Goal: Task Accomplishment & Management: Manage account settings

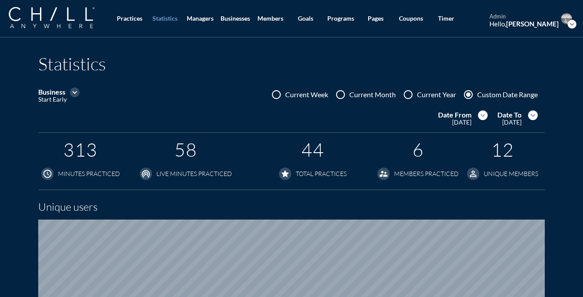
scroll to position [576, 583]
click at [241, 19] on div "Businesses" at bounding box center [235, 18] width 29 height 7
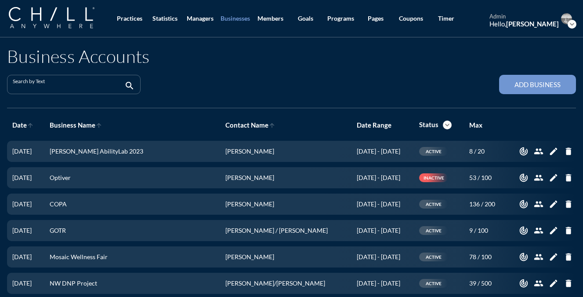
click at [105, 84] on input "Search by Text" at bounding box center [68, 88] width 110 height 11
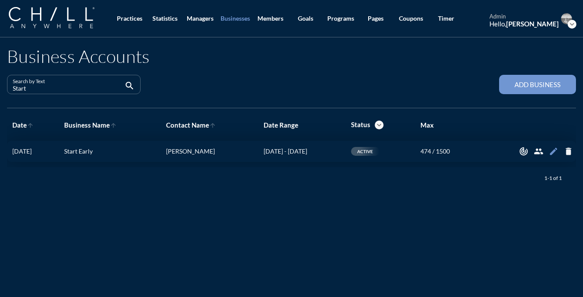
type input "Start"
click at [553, 150] on icon "edit" at bounding box center [554, 151] width 10 height 10
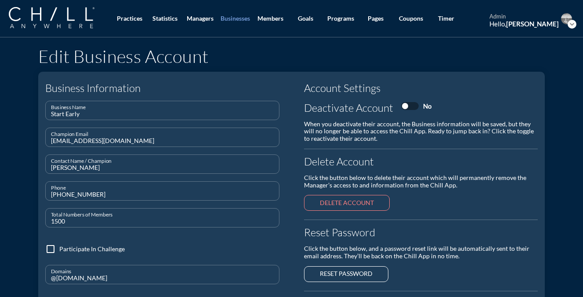
click at [573, 21] on icon "expand_more" at bounding box center [572, 24] width 9 height 9
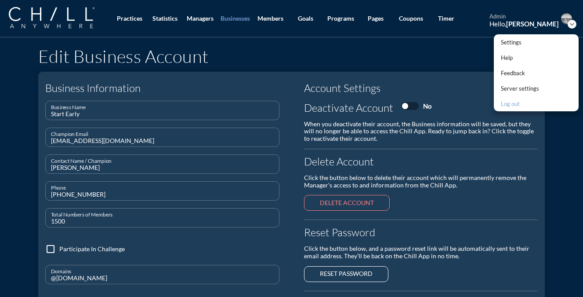
click at [521, 100] on div "Log out" at bounding box center [520, 103] width 38 height 11
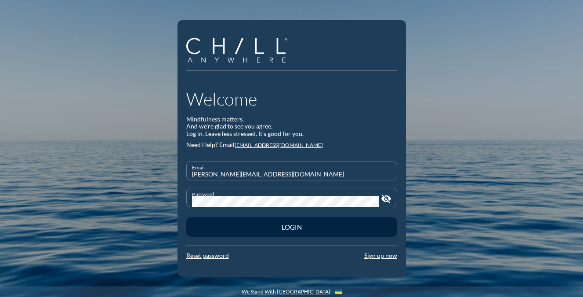
click at [301, 169] on input "danielle@chillchicago.com" at bounding box center [292, 174] width 200 height 11
type input "startearlychampion@chillanywhere.com"
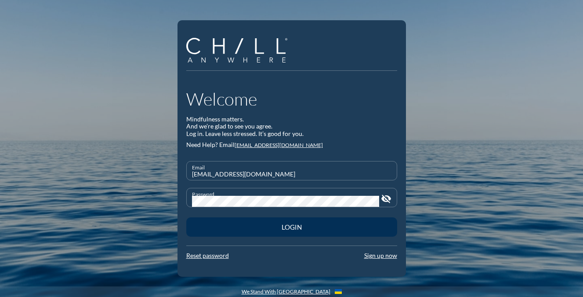
click at [338, 225] on div "Login" at bounding box center [292, 227] width 180 height 8
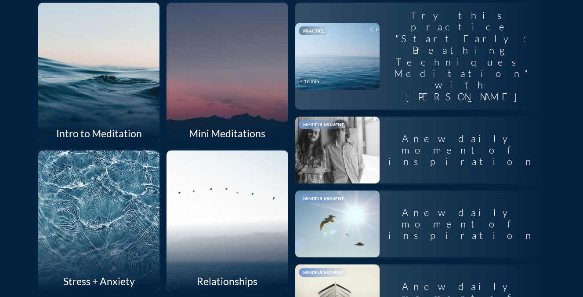
scroll to position [299, 0]
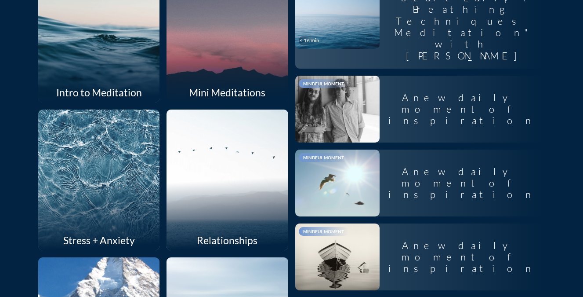
click at [211, 63] on div at bounding box center [227, 31] width 129 height 149
click at [210, 74] on div at bounding box center [227, 31] width 129 height 149
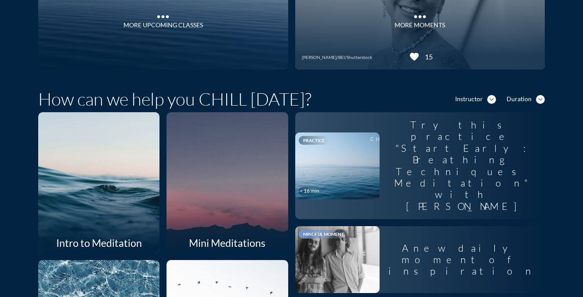
scroll to position [149, 0]
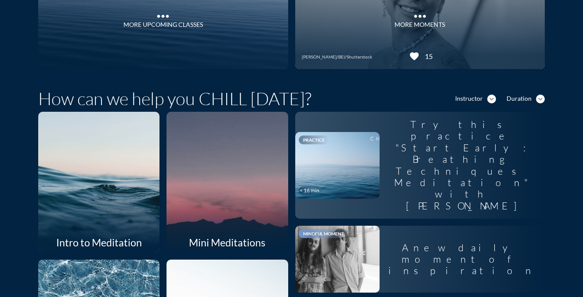
click at [210, 165] on div at bounding box center [227, 181] width 129 height 149
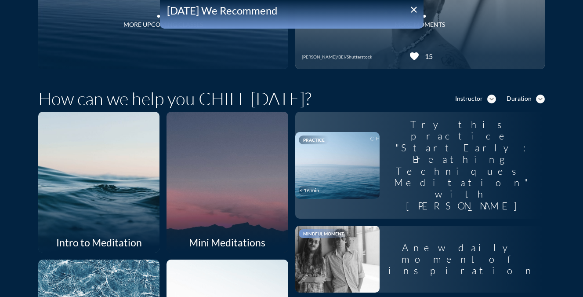
scroll to position [0, 0]
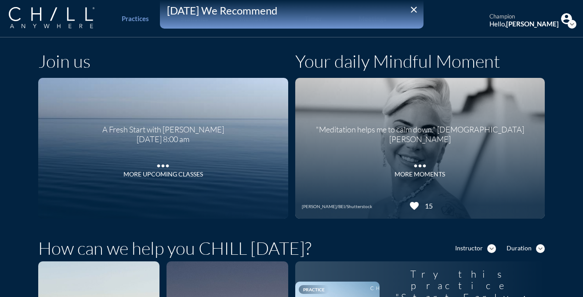
click at [415, 10] on icon "close" at bounding box center [414, 9] width 11 height 11
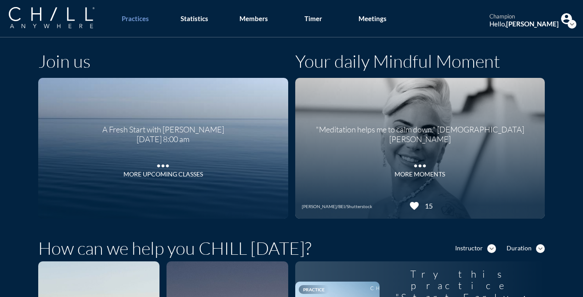
scroll to position [189, 0]
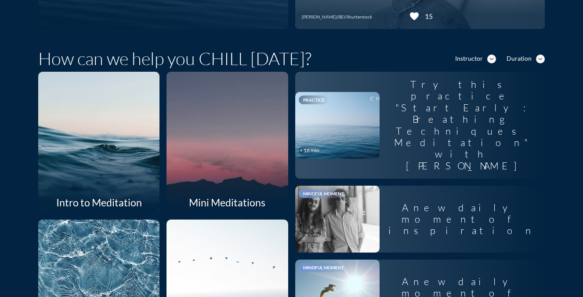
click at [257, 135] on div at bounding box center [227, 141] width 129 height 149
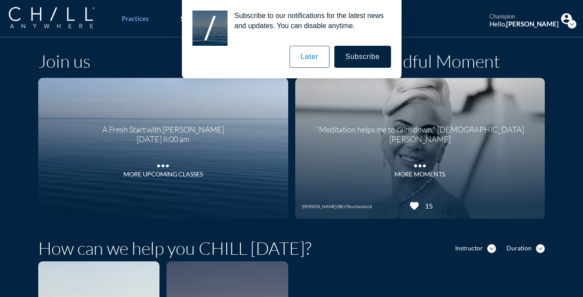
click at [313, 55] on button "Later" at bounding box center [310, 57] width 40 height 22
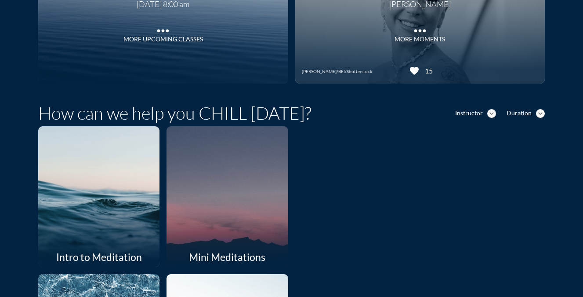
scroll to position [159, 0]
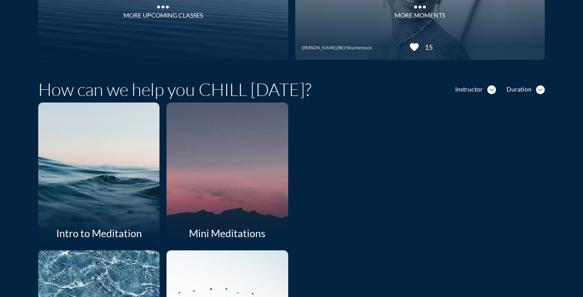
click at [249, 172] on div at bounding box center [227, 172] width 129 height 149
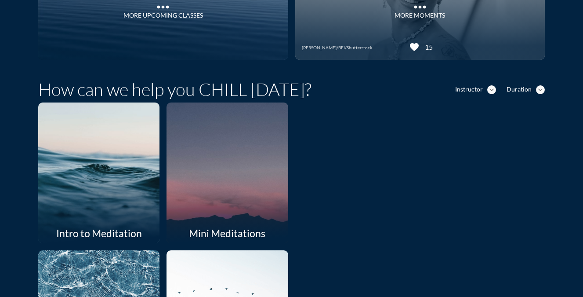
click at [139, 165] on div at bounding box center [99, 172] width 129 height 149
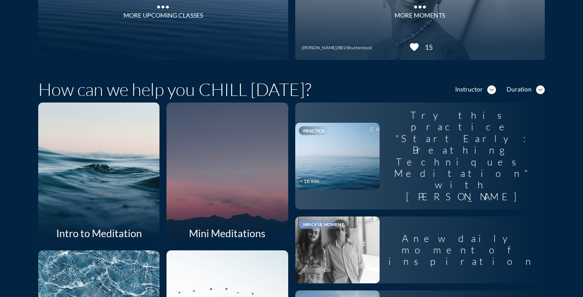
click at [138, 166] on div at bounding box center [99, 172] width 129 height 149
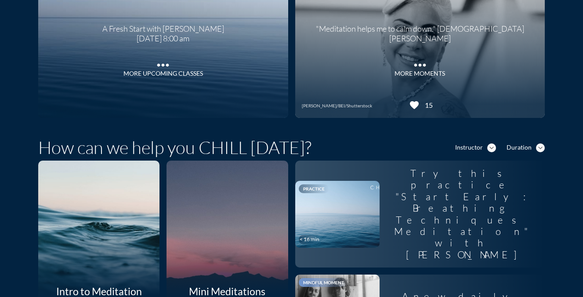
scroll to position [101, 0]
click at [129, 234] on div at bounding box center [99, 230] width 129 height 149
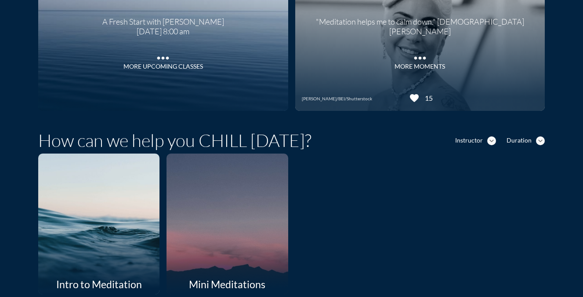
scroll to position [129, 0]
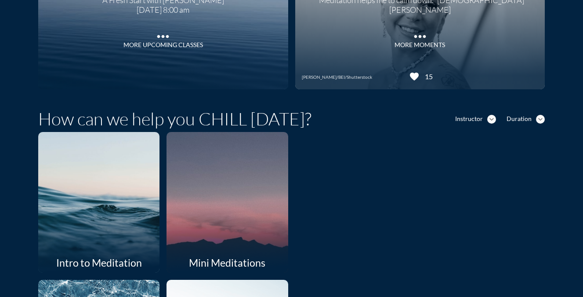
click at [218, 175] on div at bounding box center [227, 201] width 129 height 149
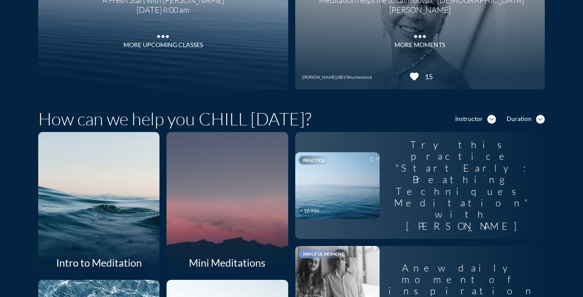
click at [217, 207] on div at bounding box center [227, 201] width 129 height 149
click at [205, 203] on div at bounding box center [227, 201] width 129 height 149
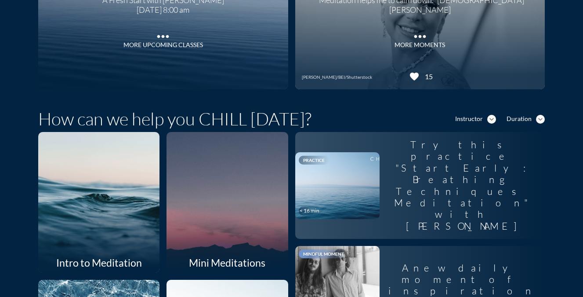
click at [124, 211] on div at bounding box center [99, 201] width 129 height 149
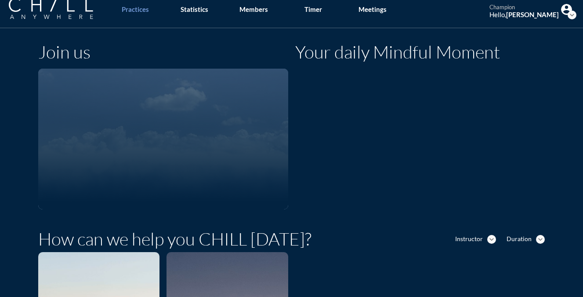
scroll to position [10, 0]
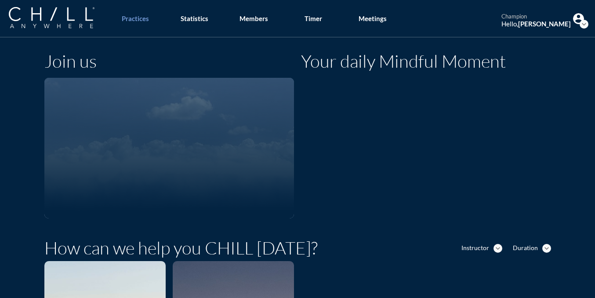
click at [583, 25] on icon "expand_more" at bounding box center [584, 24] width 9 height 9
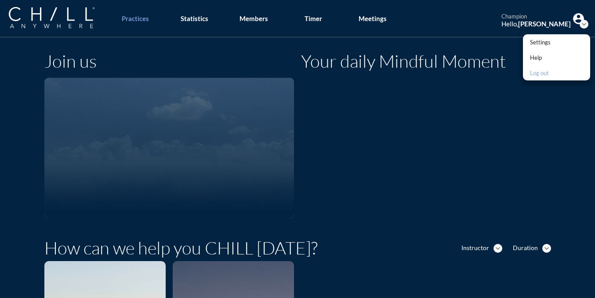
click at [547, 73] on div "Log out" at bounding box center [540, 73] width 21 height 11
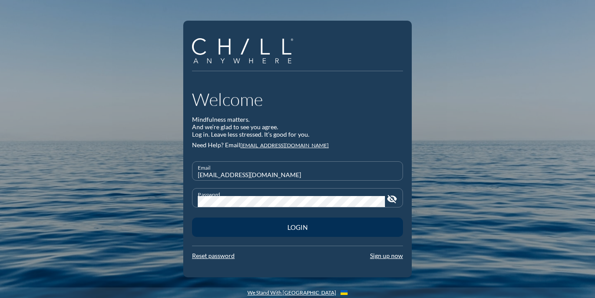
click at [332, 235] on button "Login" at bounding box center [297, 227] width 211 height 19
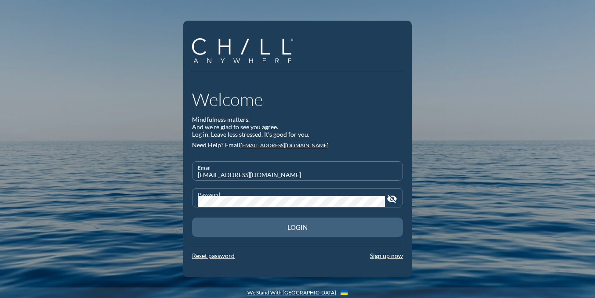
click at [311, 232] on button "Login" at bounding box center [297, 227] width 211 height 19
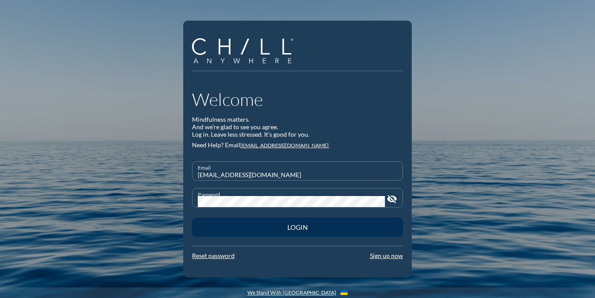
click at [305, 229] on div "Login" at bounding box center [298, 227] width 180 height 8
type input "[EMAIL_ADDRESS][DOMAIN_NAME]"
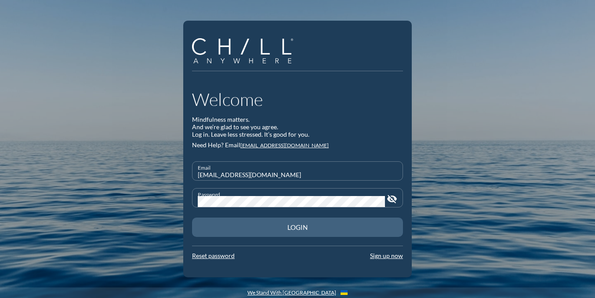
click at [288, 225] on div "Login" at bounding box center [298, 227] width 180 height 8
click at [288, 226] on div "Login" at bounding box center [298, 227] width 180 height 8
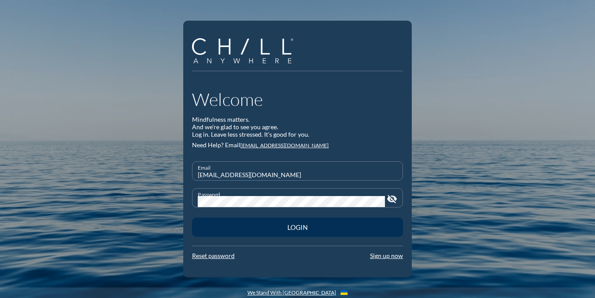
click at [291, 226] on div "Login" at bounding box center [298, 227] width 180 height 8
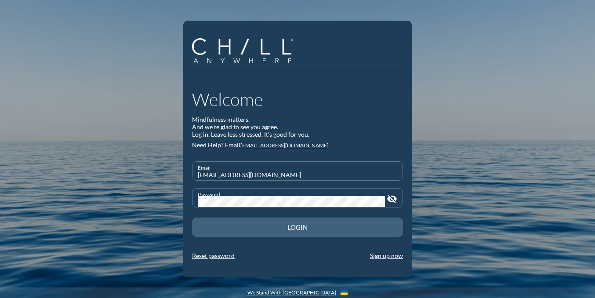
click at [256, 230] on div "Login" at bounding box center [298, 227] width 180 height 8
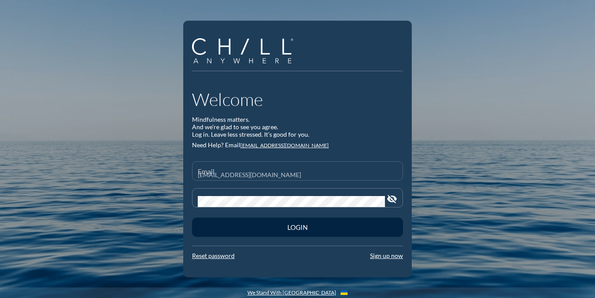
click at [313, 175] on input "startearlychampion@chillanywhere.com" at bounding box center [298, 174] width 200 height 11
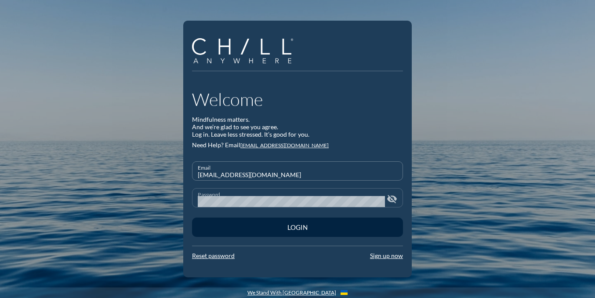
type input "danielle@chillchicago.com"
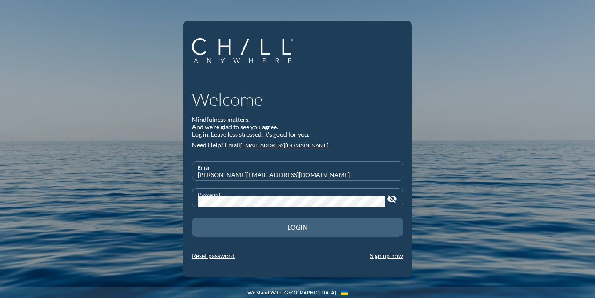
click at [353, 236] on button "Login" at bounding box center [297, 227] width 211 height 19
click at [348, 231] on button "Login" at bounding box center [297, 227] width 211 height 19
click at [347, 231] on button "Login" at bounding box center [297, 227] width 211 height 19
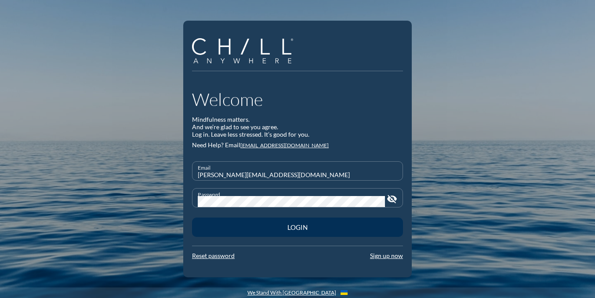
click at [347, 231] on button "Login" at bounding box center [297, 227] width 211 height 19
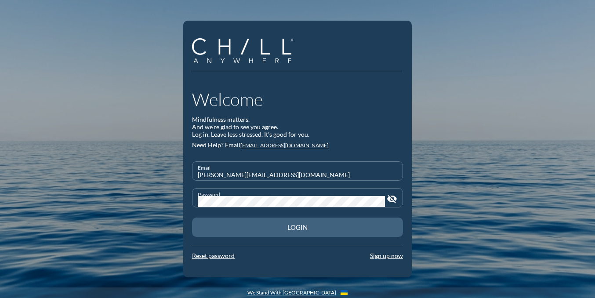
click at [347, 231] on button "Login" at bounding box center [297, 227] width 211 height 19
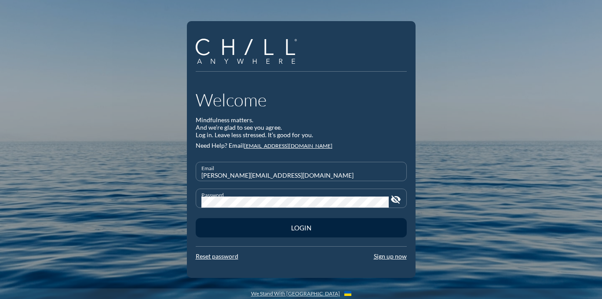
click at [312, 294] on link "We Stand With [GEOGRAPHIC_DATA]" at bounding box center [295, 294] width 89 height 6
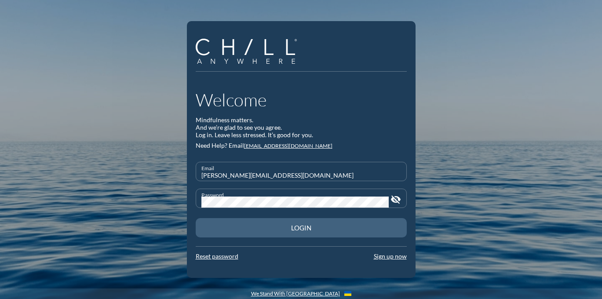
click at [296, 233] on button "Login" at bounding box center [301, 227] width 211 height 19
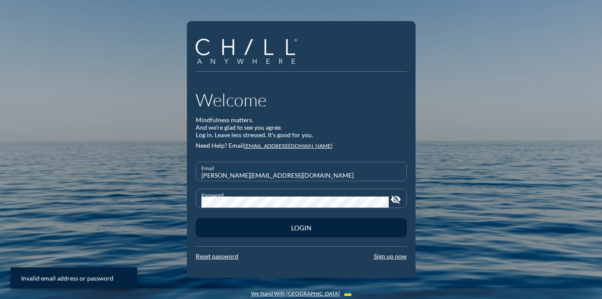
click at [297, 178] on input "danielle@chillchicago.com" at bounding box center [301, 175] width 200 height 11
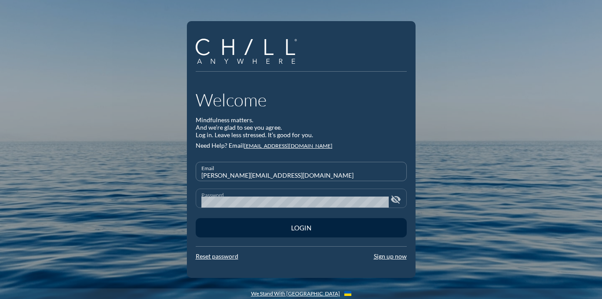
type input "startearlychampion@chillanywhere.com"
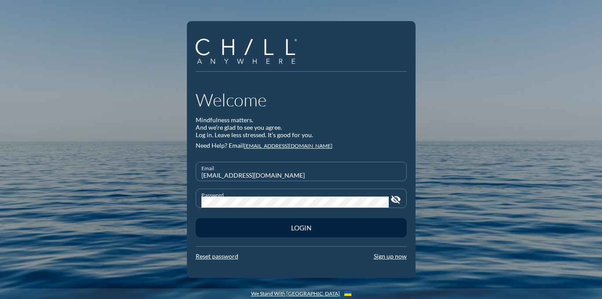
click at [356, 216] on div "Login" at bounding box center [301, 227] width 211 height 25
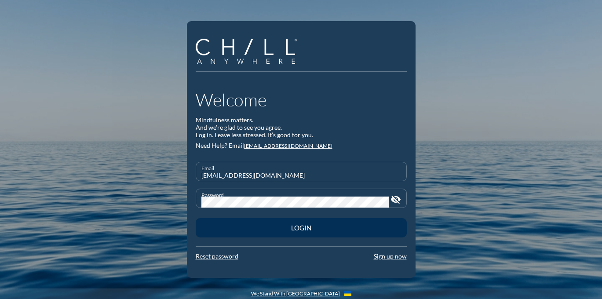
click at [356, 229] on div "Login" at bounding box center [301, 228] width 180 height 8
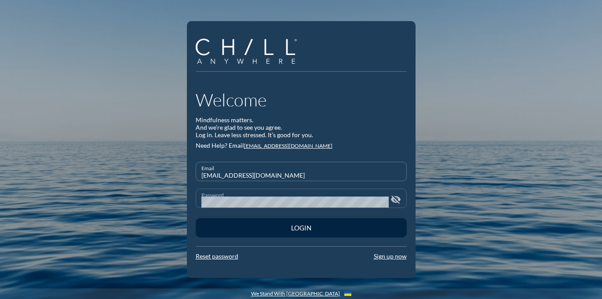
click at [397, 200] on icon "visibility_off" at bounding box center [395, 199] width 11 height 11
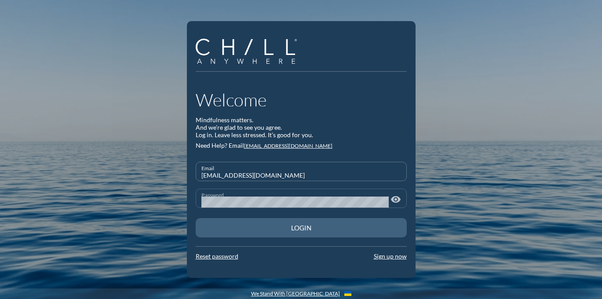
click at [341, 226] on div "Login" at bounding box center [301, 228] width 180 height 8
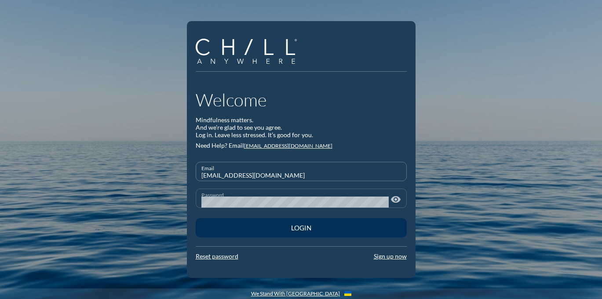
click at [267, 224] on div "Login" at bounding box center [301, 228] width 180 height 8
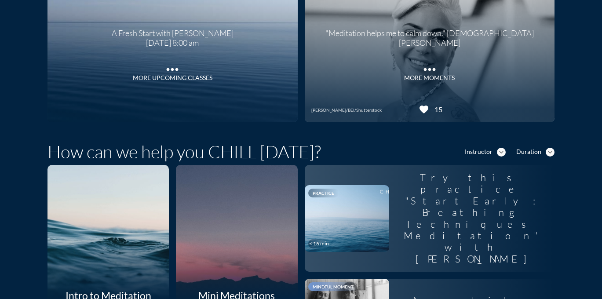
scroll to position [105, 0]
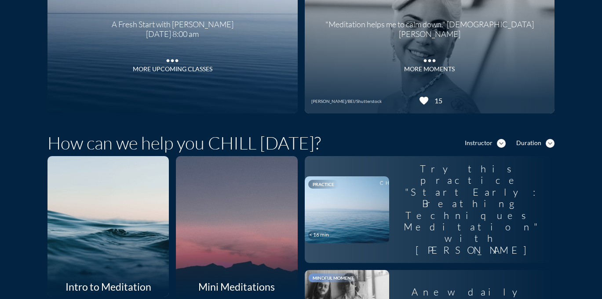
click at [266, 215] on div at bounding box center [236, 226] width 129 height 149
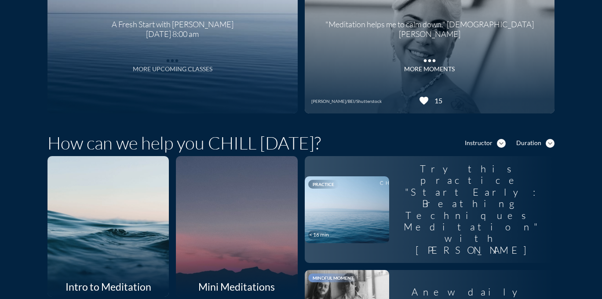
click at [172, 64] on icon "more_horiz" at bounding box center [173, 58] width 18 height 13
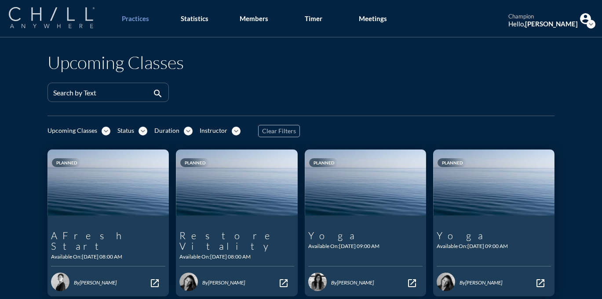
click at [72, 17] on img at bounding box center [52, 17] width 86 height 21
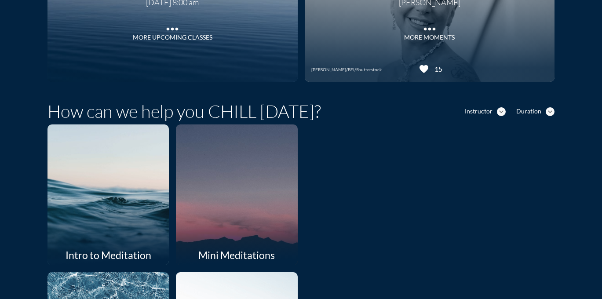
scroll to position [162, 0]
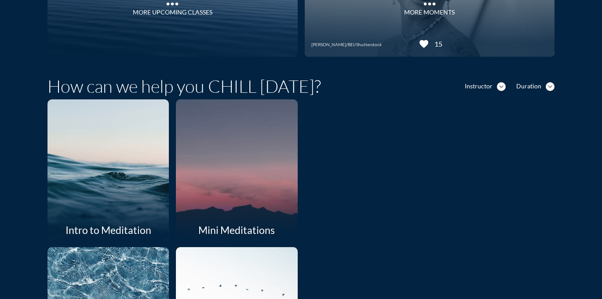
click at [236, 168] on div at bounding box center [236, 169] width 129 height 149
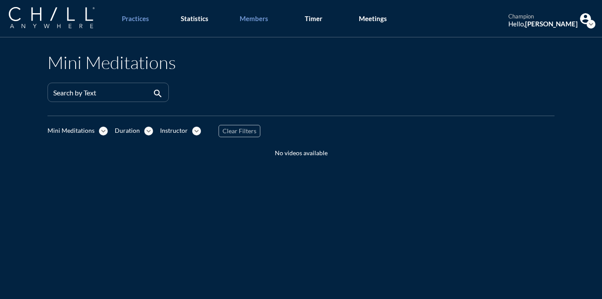
click at [273, 25] on link "Members" at bounding box center [254, 18] width 46 height 37
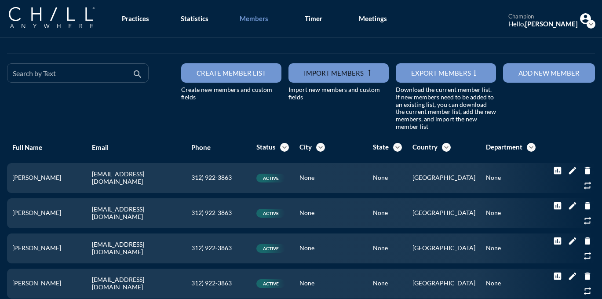
click at [77, 69] on div "Search by Text" at bounding box center [72, 73] width 118 height 18
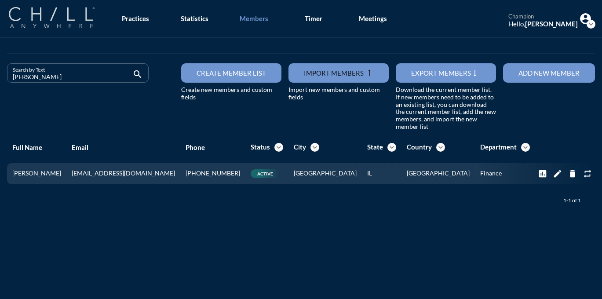
type input "Karolina Toporkiewicz"
click at [65, 16] on img at bounding box center [52, 17] width 86 height 21
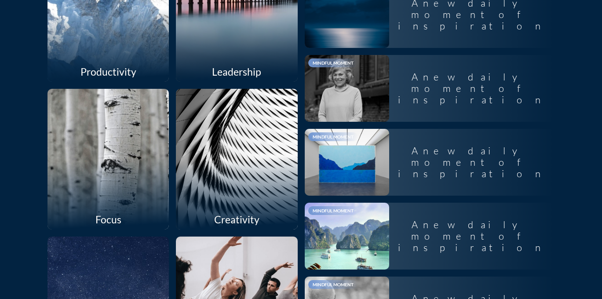
scroll to position [779, 0]
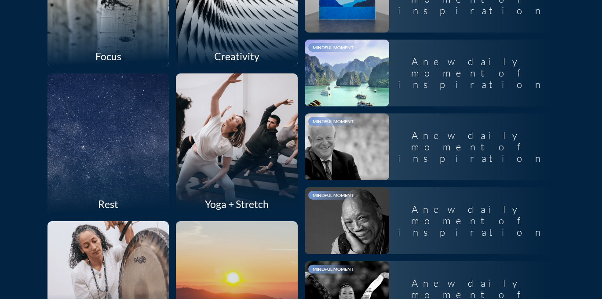
click at [151, 175] on div at bounding box center [108, 143] width 129 height 149
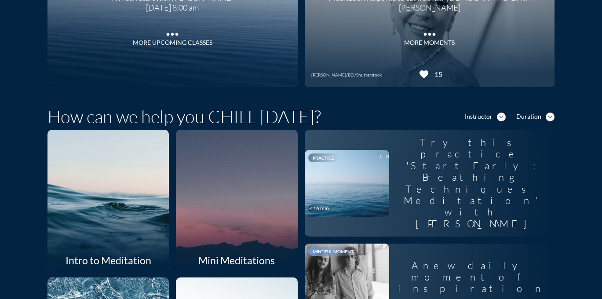
scroll to position [0, 0]
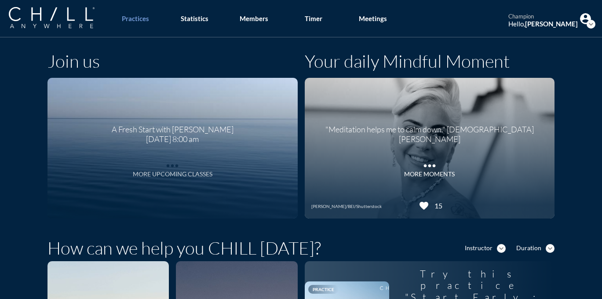
click at [173, 166] on icon "more_horiz" at bounding box center [173, 163] width 18 height 13
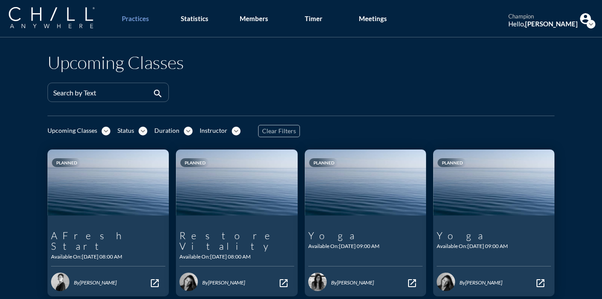
click at [103, 132] on icon "expand_more" at bounding box center [106, 131] width 9 height 9
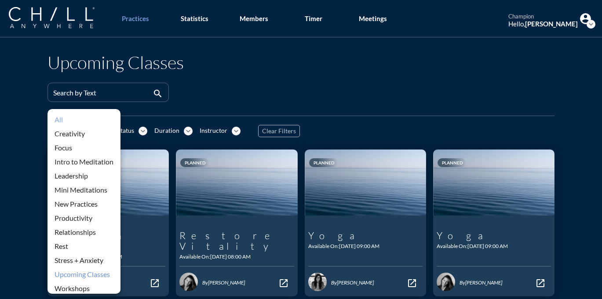
click at [71, 120] on div "All" at bounding box center [84, 119] width 59 height 11
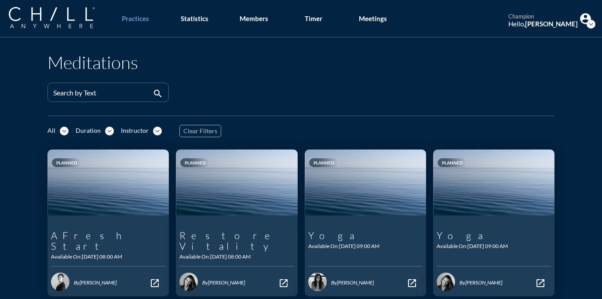
click at [66, 130] on icon "expand_more" at bounding box center [64, 131] width 9 height 9
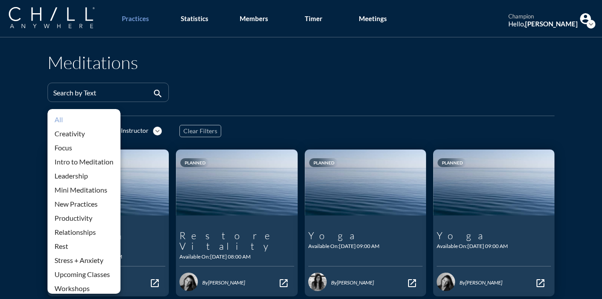
click at [62, 121] on div "All" at bounding box center [84, 119] width 59 height 11
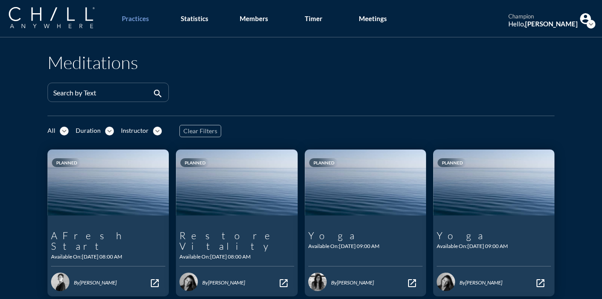
click at [63, 127] on icon "expand_more" at bounding box center [64, 131] width 9 height 9
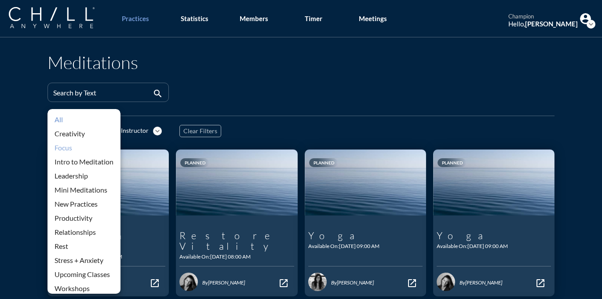
click at [66, 151] on div "Focus" at bounding box center [84, 147] width 59 height 11
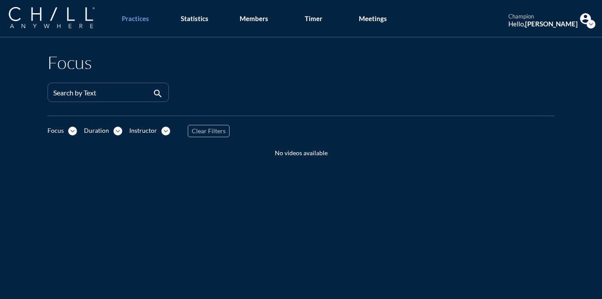
click at [70, 130] on icon "expand_more" at bounding box center [72, 131] width 9 height 9
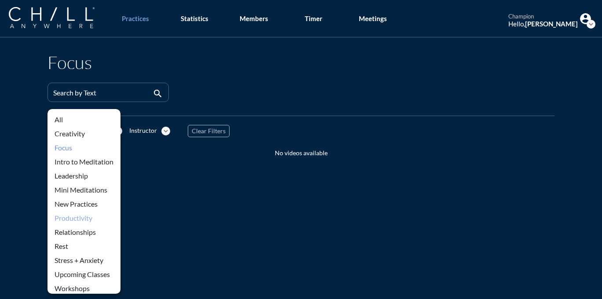
click at [80, 213] on div "Productivity" at bounding box center [84, 218] width 59 height 11
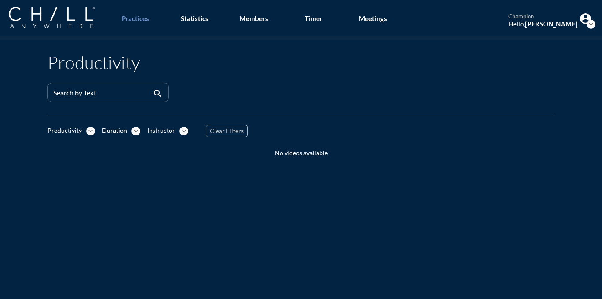
click at [588, 24] on icon "expand_more" at bounding box center [590, 24] width 9 height 9
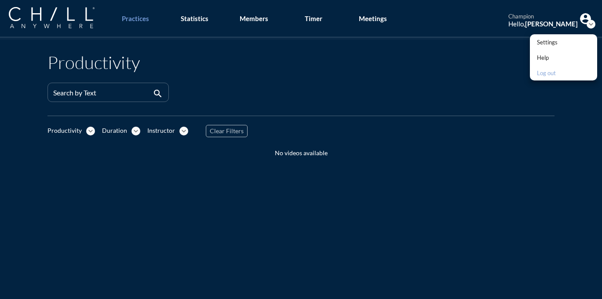
click at [559, 70] on link "Log out" at bounding box center [563, 72] width 67 height 15
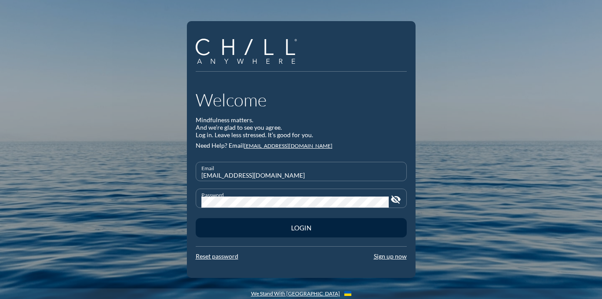
click at [353, 175] on input "startearlychampion@chillanywhere.com" at bounding box center [301, 175] width 200 height 11
type input "danielle@chillchicago.com"
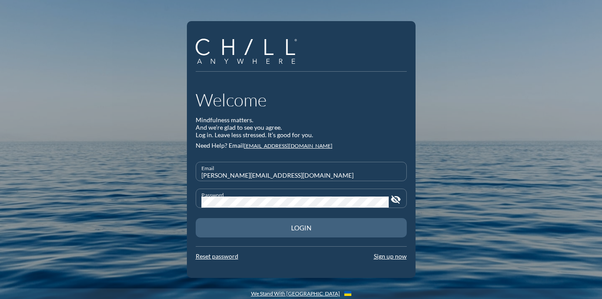
click at [347, 225] on div "Login" at bounding box center [301, 228] width 180 height 8
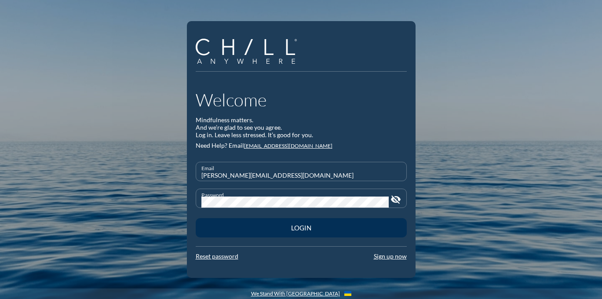
click at [302, 231] on div "Login" at bounding box center [301, 228] width 180 height 8
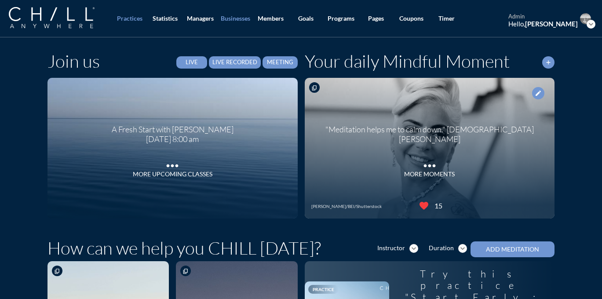
click at [241, 19] on div "Businesses" at bounding box center [235, 18] width 29 height 7
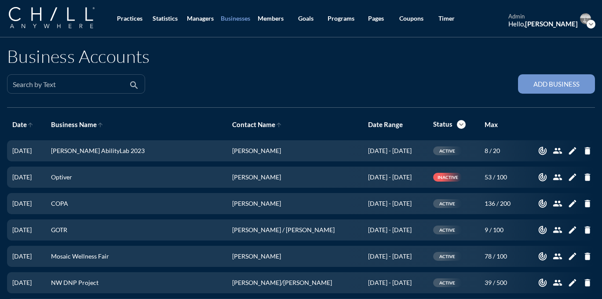
click at [121, 83] on input "Search by Text" at bounding box center [70, 87] width 114 height 11
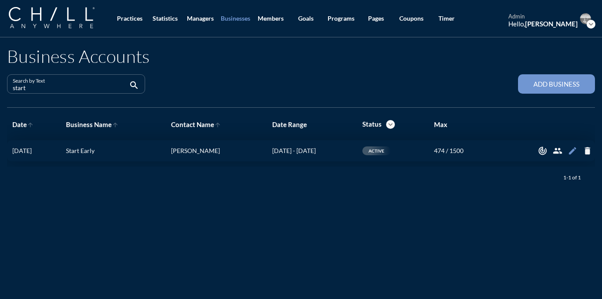
type input "start"
click at [569, 152] on icon "edit" at bounding box center [573, 151] width 10 height 10
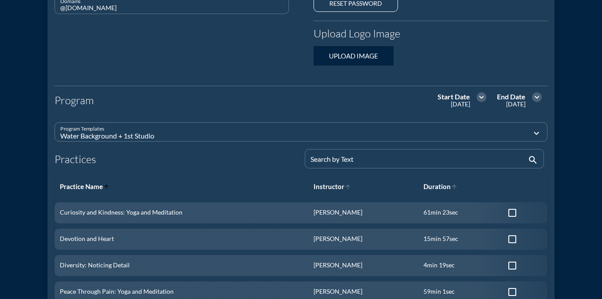
scroll to position [273, 0]
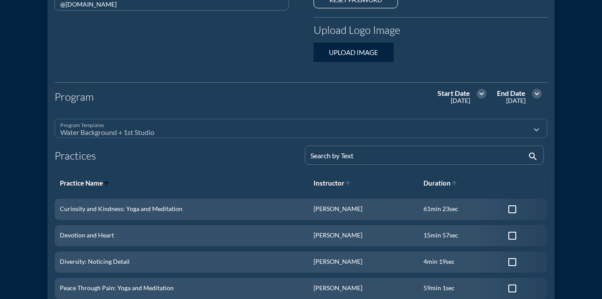
click at [532, 128] on icon "expand_more" at bounding box center [536, 129] width 11 height 11
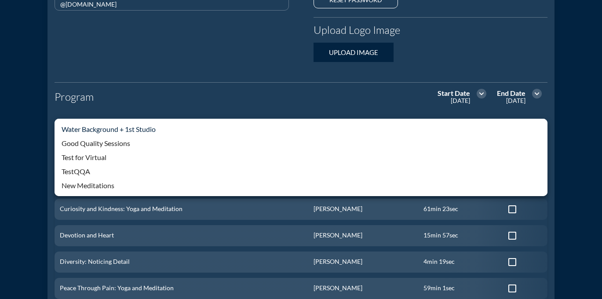
click at [169, 127] on div "Water Background + 1st Studio" at bounding box center [301, 129] width 479 height 11
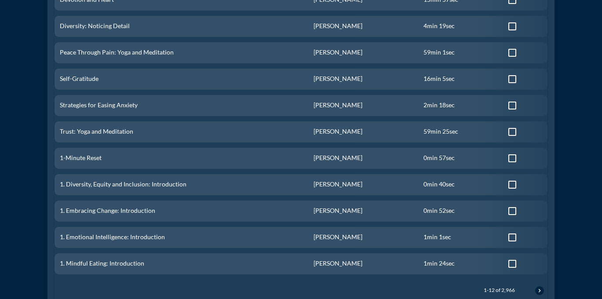
scroll to position [589, 0]
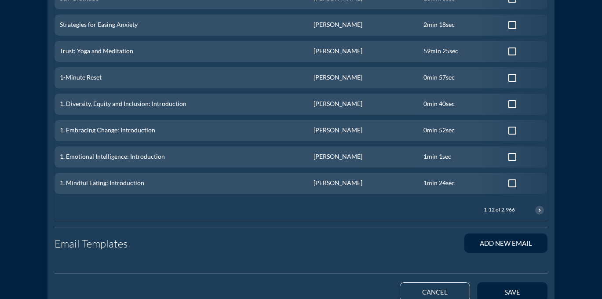
click at [538, 209] on icon "chevron_right" at bounding box center [539, 210] width 7 height 7
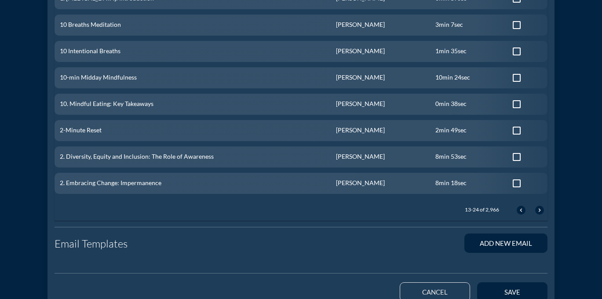
click at [538, 210] on icon "chevron_right" at bounding box center [539, 210] width 7 height 7
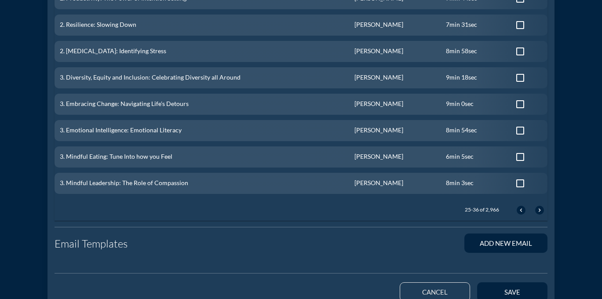
click at [538, 210] on icon "chevron_right" at bounding box center [539, 210] width 7 height 7
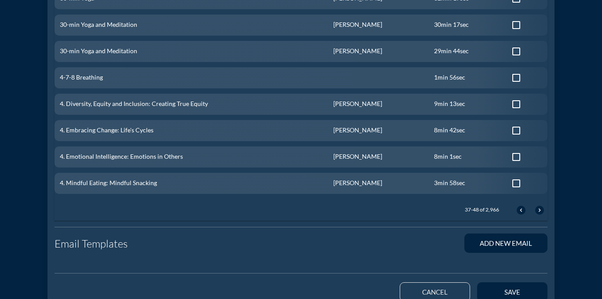
click at [538, 210] on icon "chevron_right" at bounding box center [539, 210] width 7 height 7
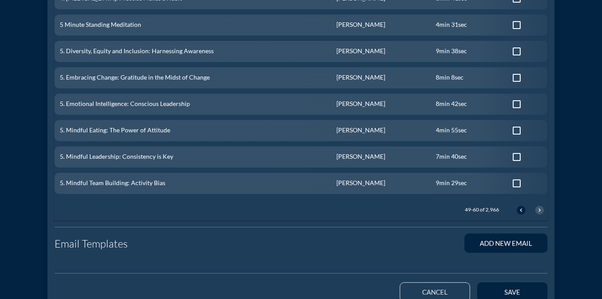
click at [538, 210] on icon "chevron_right" at bounding box center [539, 210] width 7 height 7
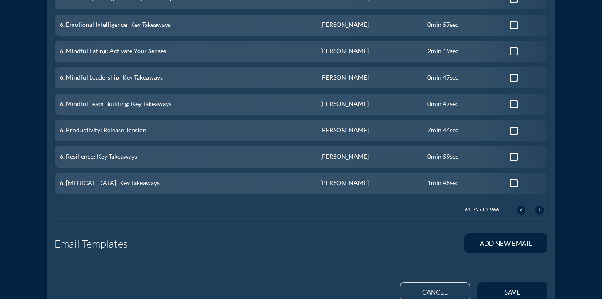
click at [538, 210] on icon "chevron_right" at bounding box center [539, 210] width 7 height 7
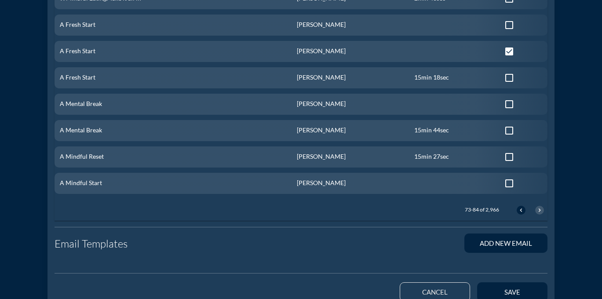
click at [538, 210] on icon "chevron_right" at bounding box center [539, 210] width 7 height 7
checkbox input "false"
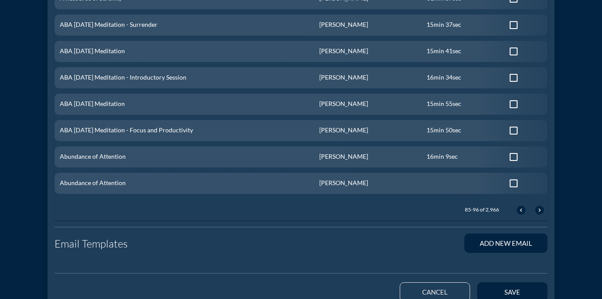
click at [516, 210] on div "85-96 of 2,966 chevron_left chevron_right" at bounding box center [500, 210] width 93 height 21
click at [535, 211] on div "chevron_right" at bounding box center [539, 210] width 9 height 7
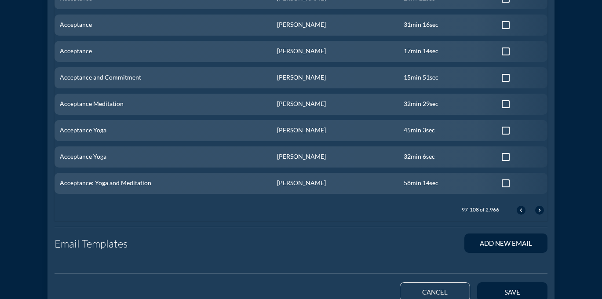
click at [535, 211] on div "chevron_right" at bounding box center [539, 210] width 9 height 7
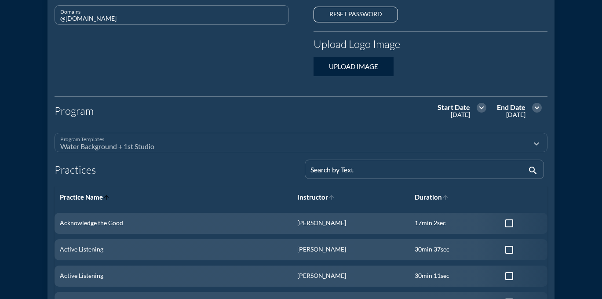
scroll to position [223, 0]
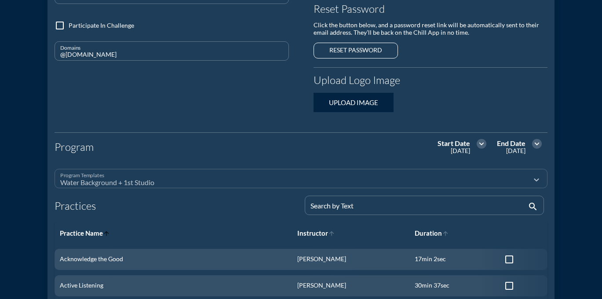
click at [507, 176] on div "Water Background + 1st Studio" at bounding box center [294, 178] width 469 height 29
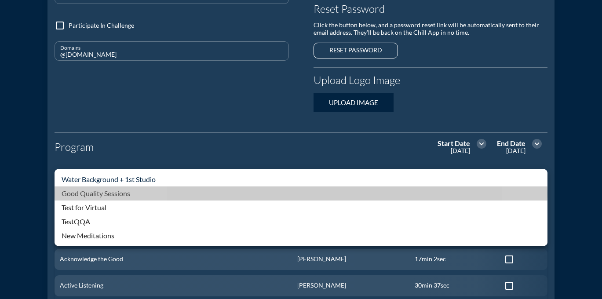
click at [263, 195] on div "Good Quality Sessions" at bounding box center [301, 193] width 479 height 11
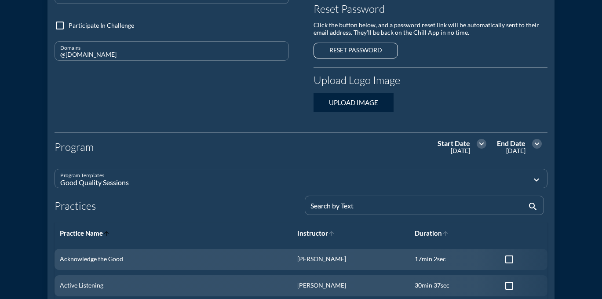
click at [273, 212] on div "Practices" at bounding box center [176, 209] width 250 height 19
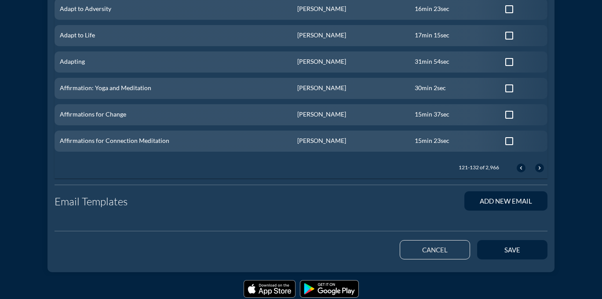
scroll to position [652, 0]
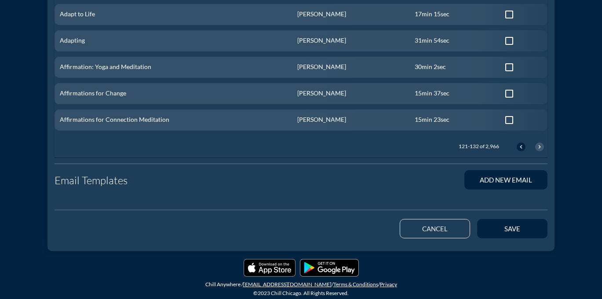
click at [536, 146] on icon "chevron_right" at bounding box center [539, 146] width 7 height 7
click at [536, 147] on icon "chevron_right" at bounding box center [539, 146] width 7 height 7
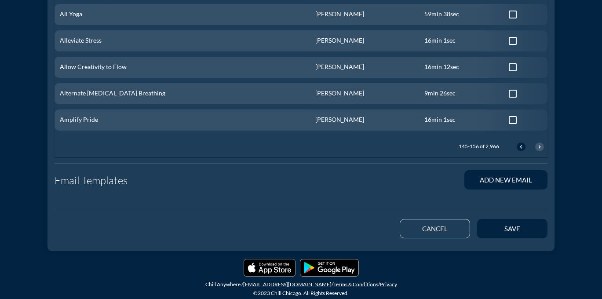
click at [536, 147] on icon "chevron_right" at bounding box center [539, 146] width 7 height 7
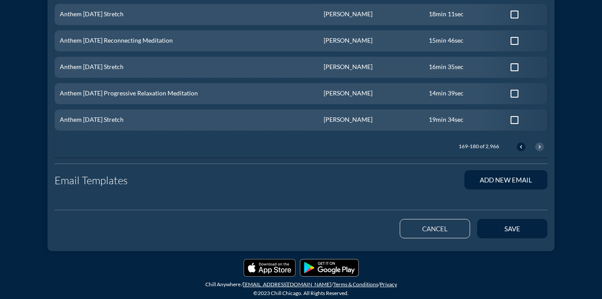
checkbox input "false"
click at [536, 147] on icon "chevron_right" at bounding box center [539, 146] width 7 height 7
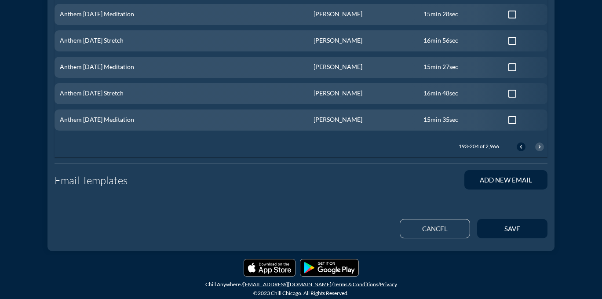
click at [536, 147] on icon "chevron_right" at bounding box center [539, 146] width 7 height 7
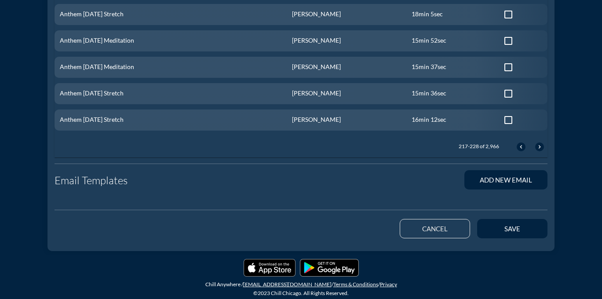
click at [525, 145] on div "217-228 of 2,966 chevron_left chevron_right" at bounding box center [497, 146] width 99 height 21
click at [522, 147] on icon "chevron_left" at bounding box center [520, 146] width 7 height 7
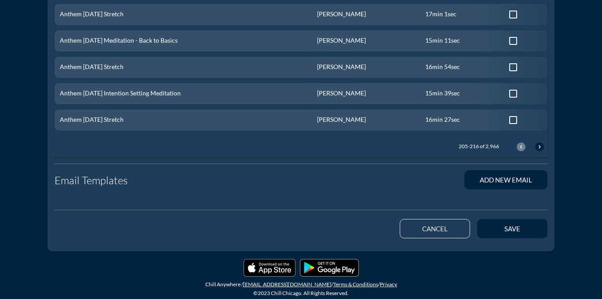
click at [522, 147] on icon "chevron_left" at bounding box center [520, 146] width 7 height 7
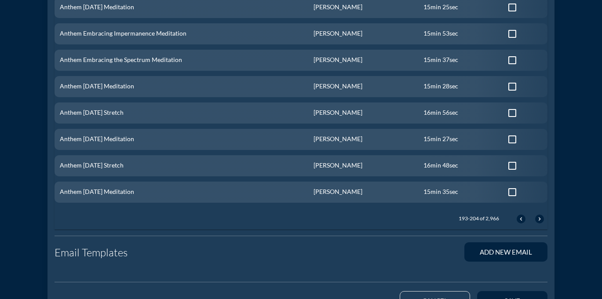
scroll to position [641, 0]
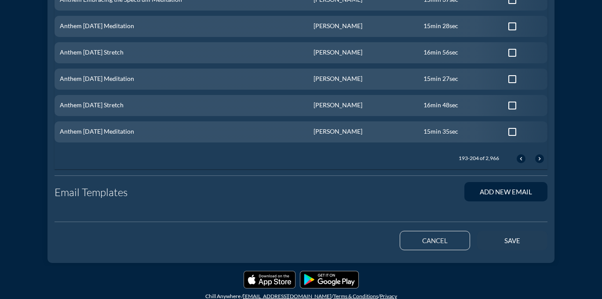
click at [503, 234] on button "save" at bounding box center [512, 240] width 70 height 19
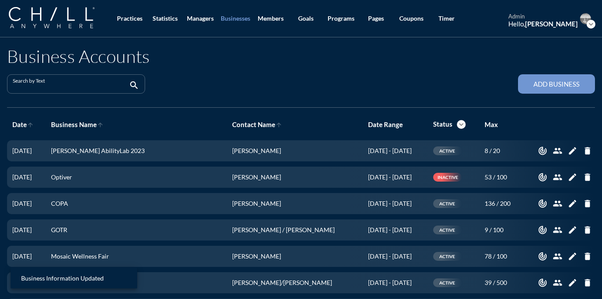
click at [90, 88] on input "Search by Text" at bounding box center [70, 87] width 114 height 11
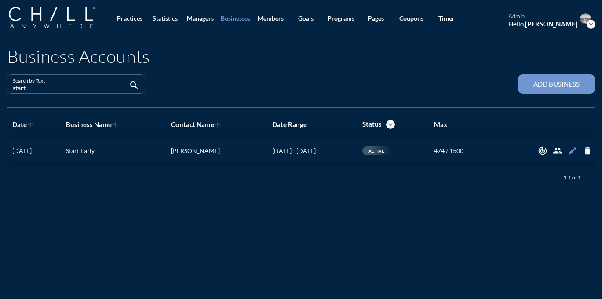
type input "start"
click at [570, 153] on icon "edit" at bounding box center [573, 151] width 10 height 10
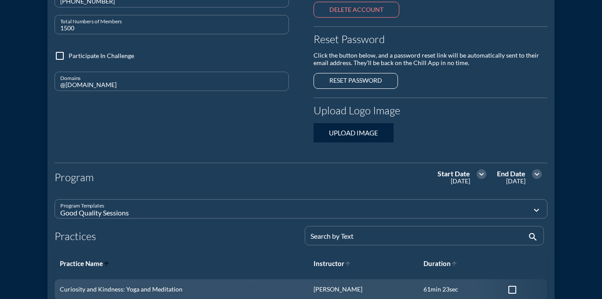
scroll to position [223, 0]
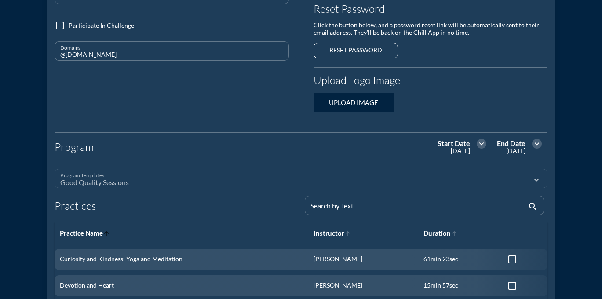
click at [408, 176] on div "Good Quality Sessions" at bounding box center [294, 178] width 469 height 29
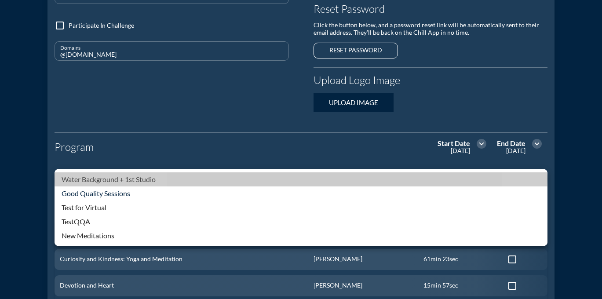
click at [235, 181] on div "Water Background + 1st Studio" at bounding box center [301, 179] width 479 height 11
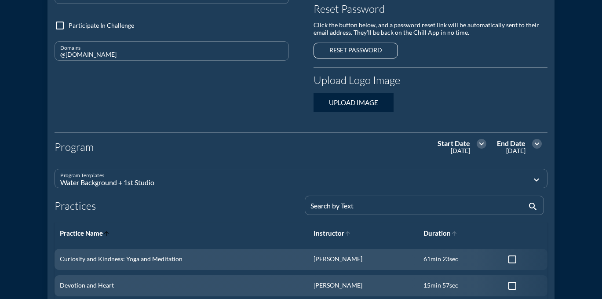
checkbox input "true"
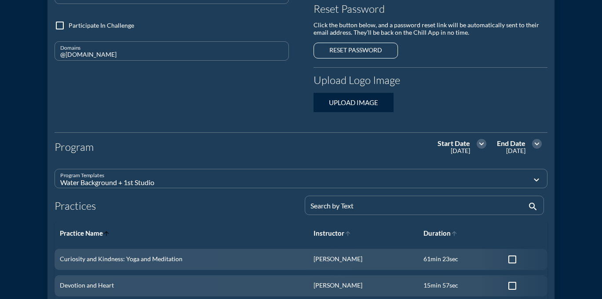
checkbox input "true"
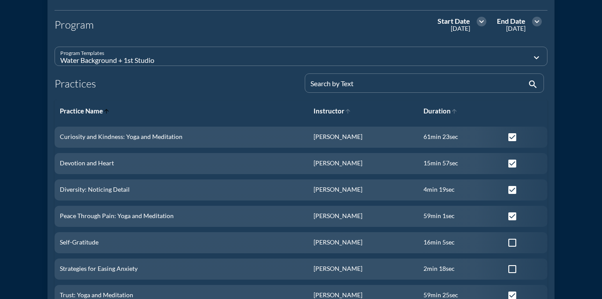
scroll to position [356, 0]
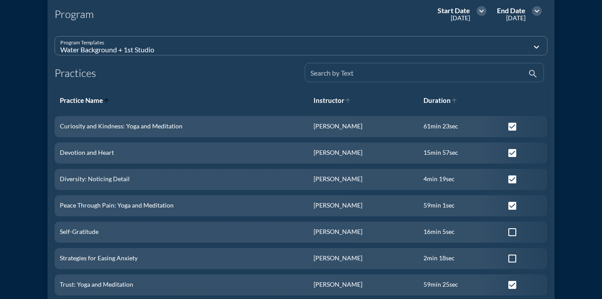
click at [383, 72] on input "Search by Text" at bounding box center [418, 76] width 216 height 11
type input "st"
checkbox input "false"
checkbox input "true"
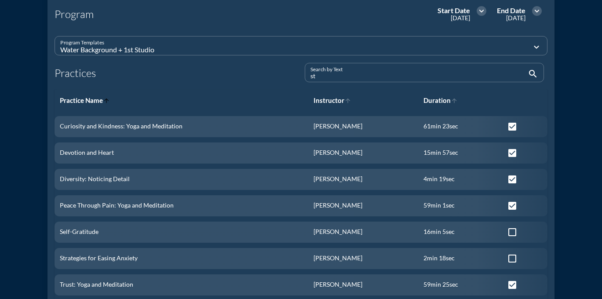
checkbox input "true"
checkbox input "false"
checkbox input "true"
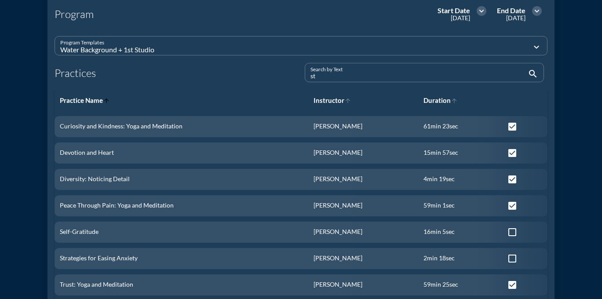
checkbox input "true"
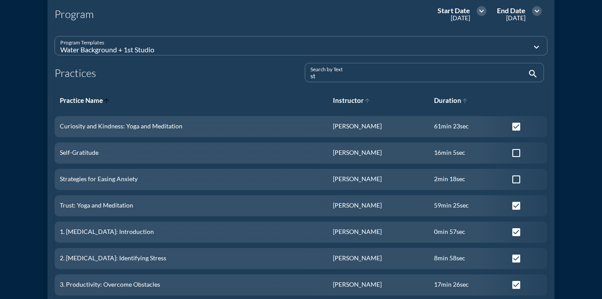
type input "sta"
checkbox input "false"
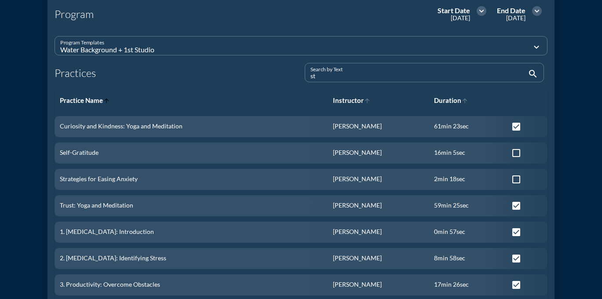
checkbox input "true"
checkbox input "false"
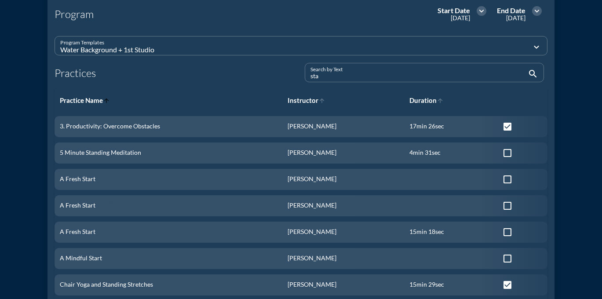
type input "star"
checkbox input "false"
checkbox input "true"
checkbox input "false"
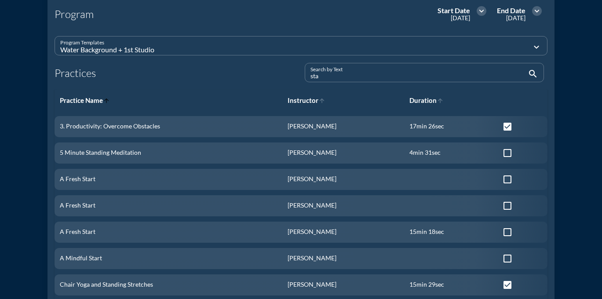
checkbox input "false"
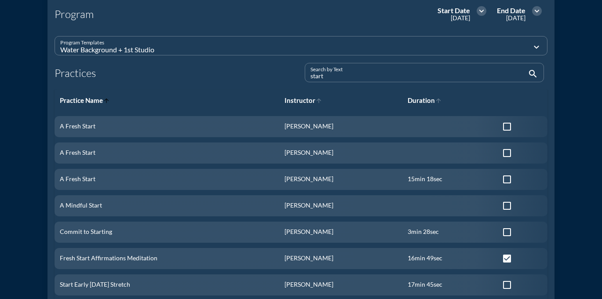
type input "start"
checkbox input "true"
checkbox input "false"
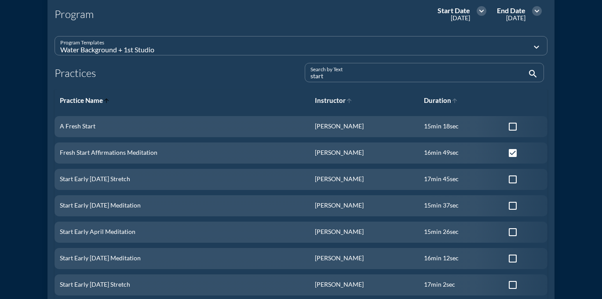
type input "start e"
checkbox input "false"
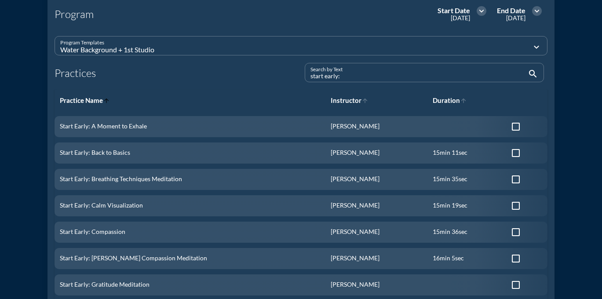
paste input "A Moment of Care"
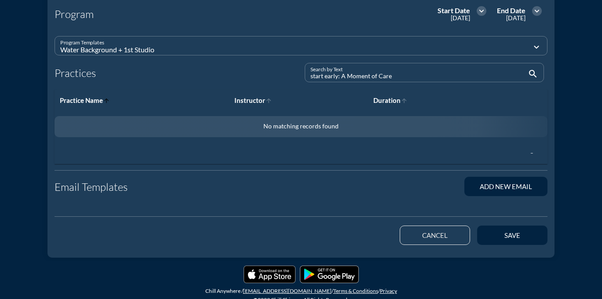
drag, startPoint x: 338, startPoint y: 78, endPoint x: 300, endPoint y: 76, distance: 37.4
click at [300, 77] on div "Program Templates Water Background + 1st Studio expand_more Practices Search by…" at bounding box center [301, 96] width 500 height 135
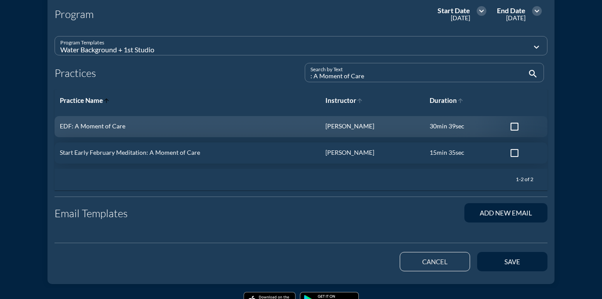
type input ": A Moment of Care"
click at [516, 153] on div at bounding box center [514, 153] width 15 height 15
checkbox input "true"
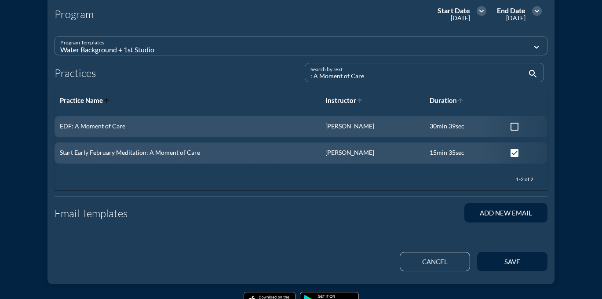
drag, startPoint x: 375, startPoint y: 77, endPoint x: 295, endPoint y: 76, distance: 80.9
click at [295, 76] on div "Program Templates Water Background + 1st Studio expand_more Practices Search by…" at bounding box center [301, 109] width 500 height 161
paste input "Smile"
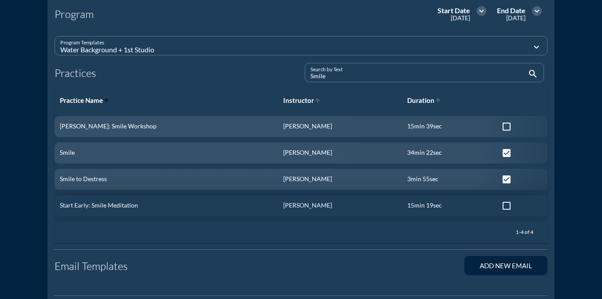
type input "Smile"
click at [499, 206] on div at bounding box center [506, 205] width 15 height 15
checkbox input "true"
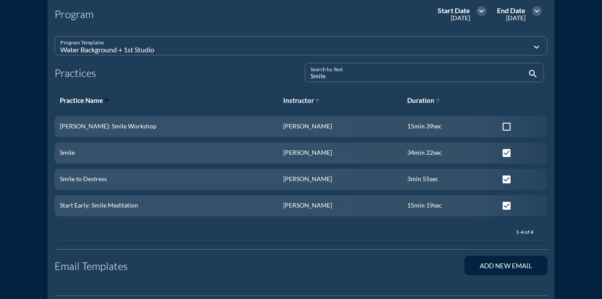
drag, startPoint x: 342, startPoint y: 77, endPoint x: 307, endPoint y: 76, distance: 34.7
click at [307, 77] on div "Search by Text Smile search" at bounding box center [425, 72] width 240 height 19
paste input "harpen Your Focus"
type input "Sharpen Your Focus"
checkbox input "false"
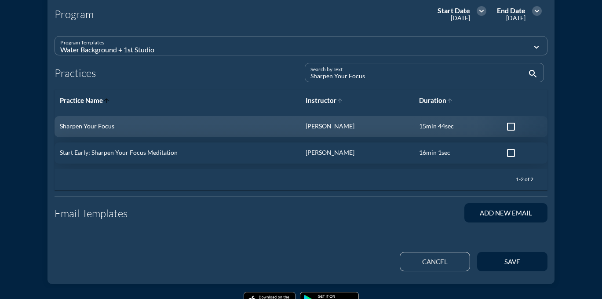
type input "Sharpen Your Focus"
click at [505, 153] on div at bounding box center [510, 153] width 15 height 15
checkbox input "true"
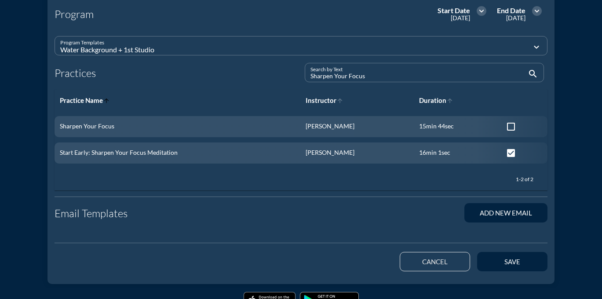
drag, startPoint x: 380, startPoint y: 80, endPoint x: 284, endPoint y: 80, distance: 96.3
click at [284, 80] on div "Program Templates Water Background + 1st Studio expand_more Practices Search by…" at bounding box center [301, 109] width 500 height 161
paste input "Regulate the Nervous System"
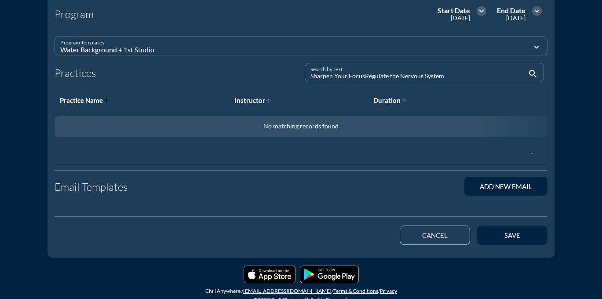
drag, startPoint x: 364, startPoint y: 76, endPoint x: 299, endPoint y: 76, distance: 64.6
click at [301, 76] on div "Search by Text Sharpen Your FocusRegulate the Nervous System search" at bounding box center [426, 76] width 250 height 27
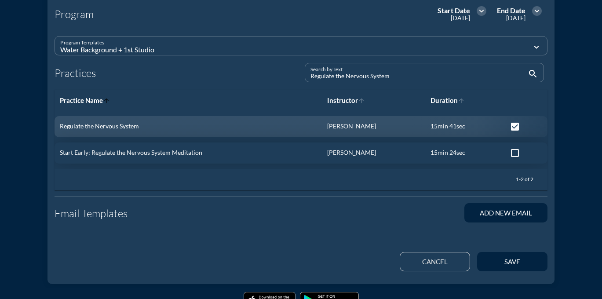
type input "Regulate the Nervous System"
click at [515, 151] on div at bounding box center [514, 153] width 15 height 15
checkbox input "true"
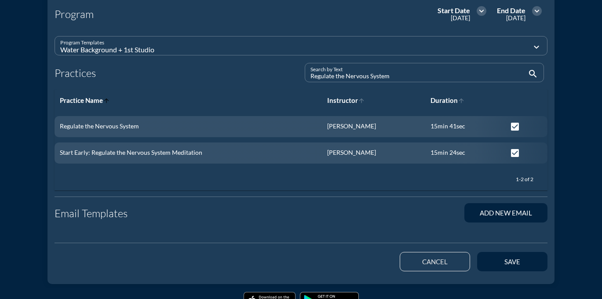
drag, startPoint x: 396, startPoint y: 76, endPoint x: 294, endPoint y: 75, distance: 102.0
click at [294, 76] on div "Program Templates Water Background + 1st Studio expand_more Practices Search by…" at bounding box center [301, 109] width 500 height 161
paste input "Foster Compassion"
type input "Foster Compassion"
checkbox input "false"
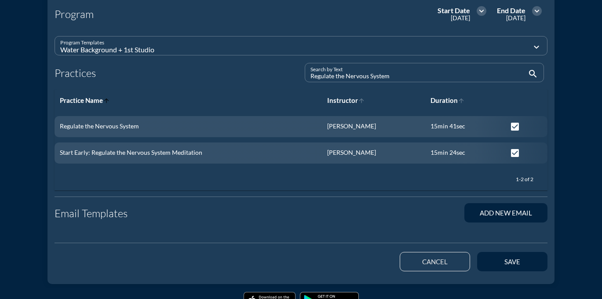
checkbox input "false"
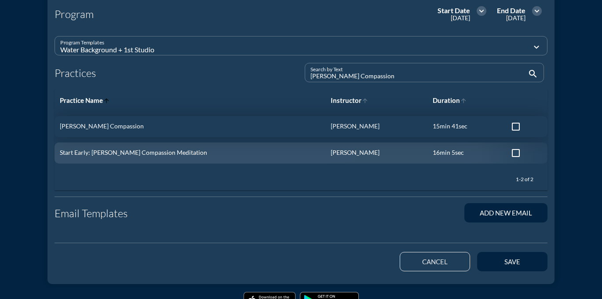
type input "Foster Compassion"
click at [510, 126] on div at bounding box center [515, 126] width 15 height 15
click at [508, 127] on div at bounding box center [515, 126] width 15 height 15
checkbox input "false"
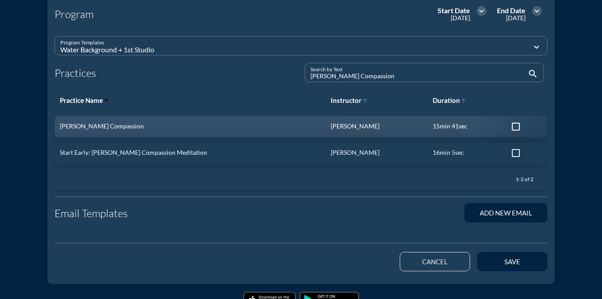
click at [508, 154] on div at bounding box center [515, 153] width 15 height 15
checkbox input "true"
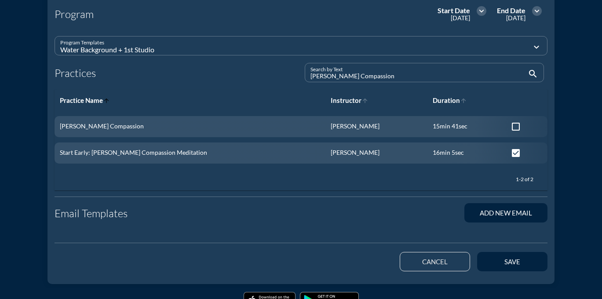
drag, startPoint x: 364, startPoint y: 77, endPoint x: 292, endPoint y: 77, distance: 71.7
click at [292, 77] on div "Program Templates Water Background + 1st Studio expand_more Practices Search by…" at bounding box center [301, 109] width 500 height 161
paste input "Breathing Techniques Meditat"
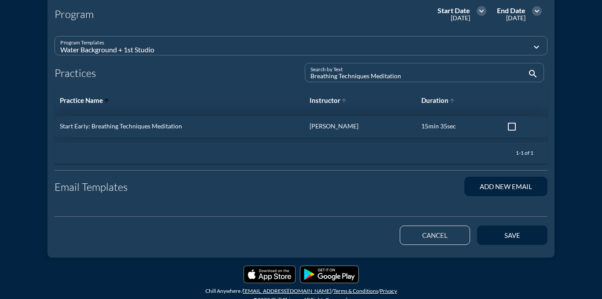
type input "Breathing Techniques Meditation"
click at [510, 127] on div at bounding box center [511, 126] width 15 height 15
checkbox input "true"
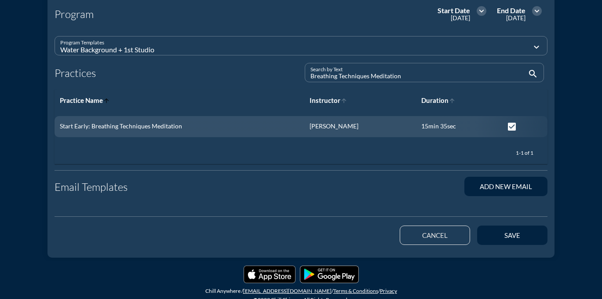
drag, startPoint x: 423, startPoint y: 81, endPoint x: 275, endPoint y: 77, distance: 148.7
click at [275, 77] on div "Program Templates Water Background + 1st Studio expand_more Practices Search by…" at bounding box center [301, 96] width 500 height 135
drag, startPoint x: 404, startPoint y: 80, endPoint x: 307, endPoint y: 80, distance: 96.7
click at [307, 80] on div "Search by Text Breathing Techniques Meditation search" at bounding box center [425, 72] width 240 height 19
drag, startPoint x: 401, startPoint y: 76, endPoint x: 266, endPoint y: 76, distance: 135.0
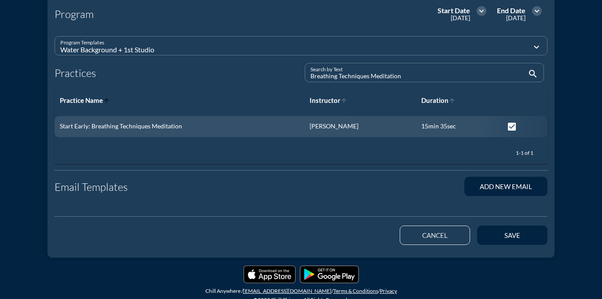
click at [266, 76] on div "Program Templates Water Background + 1st Studio expand_more Practices Search by…" at bounding box center [301, 96] width 500 height 135
paste input "Presence Over Pressure"
type input "Presence Over Pressure"
checkbox input "false"
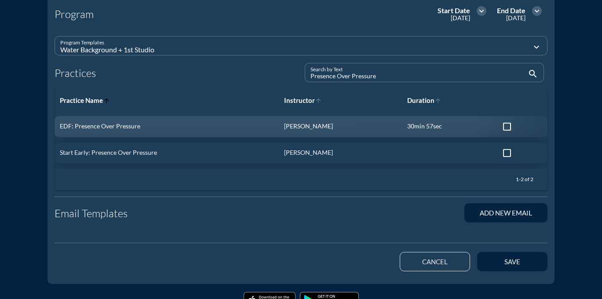
type input "Presence Over Pressure"
click at [503, 158] on div at bounding box center [506, 153] width 15 height 15
checkbox input "true"
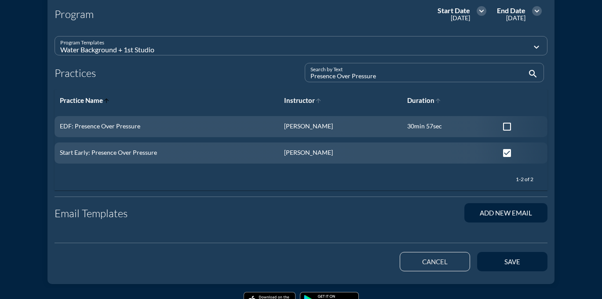
drag, startPoint x: 387, startPoint y: 78, endPoint x: 273, endPoint y: 77, distance: 113.4
click at [273, 78] on div "Program Templates Water Background + 1st Studio expand_more Practices Search by…" at bounding box center [301, 109] width 500 height 161
paste input "ermission to Pause"
type input "Permission to Pause"
checkbox input "false"
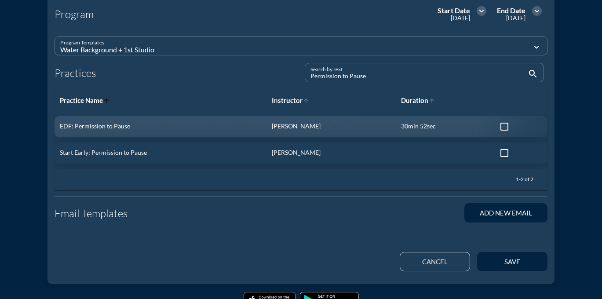
type input "Permission to Pause"
click at [502, 152] on div at bounding box center [504, 153] width 15 height 15
checkbox input "true"
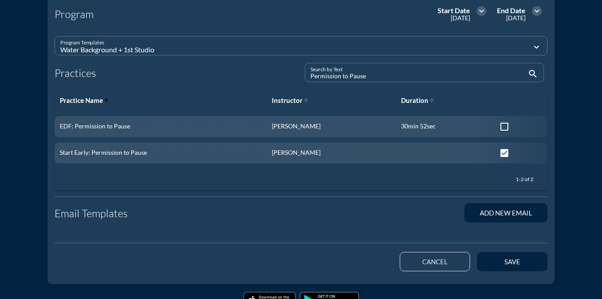
drag, startPoint x: 377, startPoint y: 80, endPoint x: 300, endPoint y: 79, distance: 77.4
click at [300, 79] on div "Program Templates Water Background + 1st Studio expand_more Practices Search by…" at bounding box center [301, 109] width 500 height 161
paste input "A Moment to Exhale"
type input "A Moment to Exhale"
checkbox input "false"
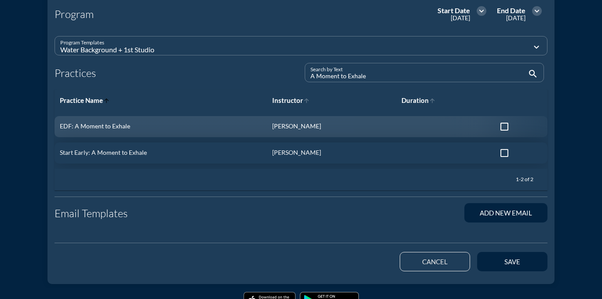
type input "A Moment to Exhale"
click at [501, 156] on div at bounding box center [504, 153] width 15 height 15
checkbox input "true"
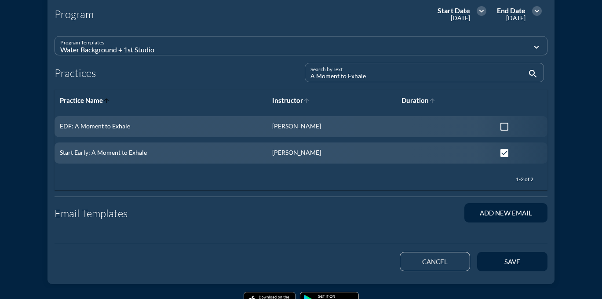
drag, startPoint x: 393, startPoint y: 77, endPoint x: 251, endPoint y: 77, distance: 142.0
click at [250, 77] on div "Program Templates Water Background + 1st Studio expand_more Practices Search by…" at bounding box center [301, 109] width 500 height 161
paste input "Gratitude Meditation"
type input "Gratitude Meditation"
checkbox input "false"
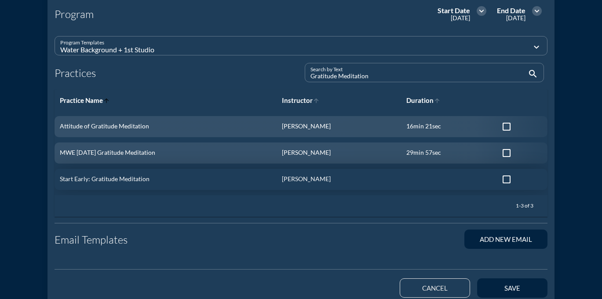
type input "Gratitude Meditation"
click at [508, 180] on div at bounding box center [506, 179] width 15 height 15
checkbox input "true"
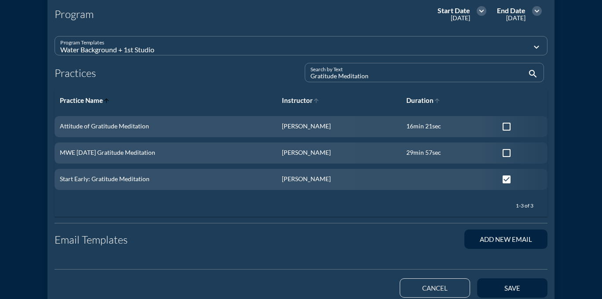
drag, startPoint x: 380, startPoint y: 77, endPoint x: 280, endPoint y: 76, distance: 100.7
click at [280, 77] on div "Program Templates Water Background + 1st Studio expand_more Practices Search by…" at bounding box center [301, 123] width 500 height 188
paste input "Unwind and Recharge"
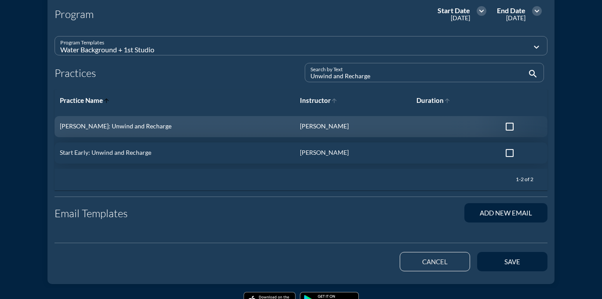
type input "Unwind and Recharge"
click at [504, 158] on div at bounding box center [509, 153] width 15 height 15
checkbox input "true"
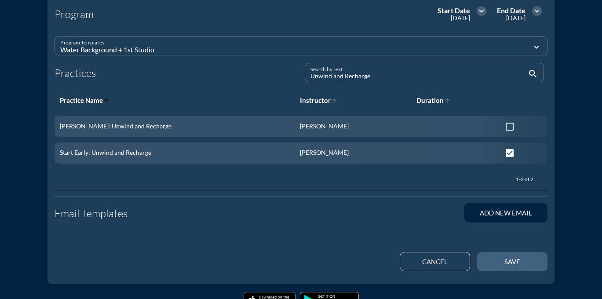
click at [510, 271] on button "save" at bounding box center [512, 261] width 70 height 19
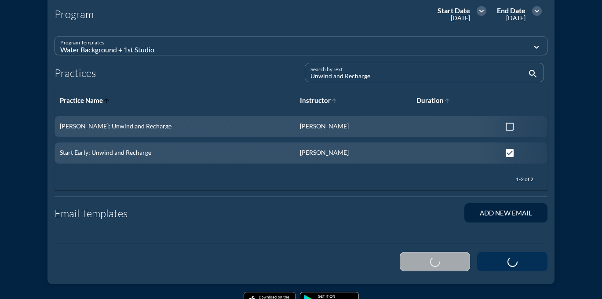
checkbox input "false"
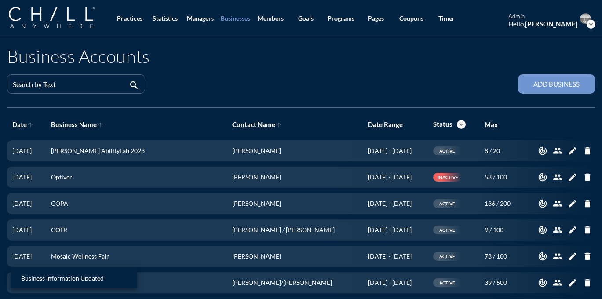
click at [594, 24] on icon "expand_more" at bounding box center [590, 24] width 9 height 9
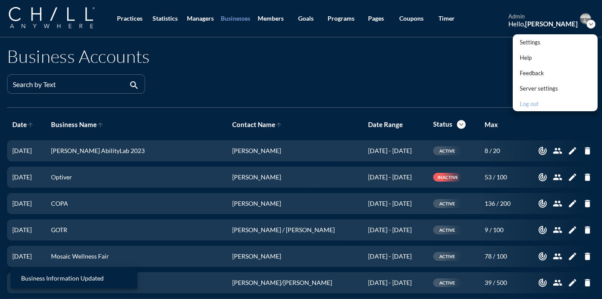
click at [537, 98] on div "Log out" at bounding box center [539, 103] width 38 height 11
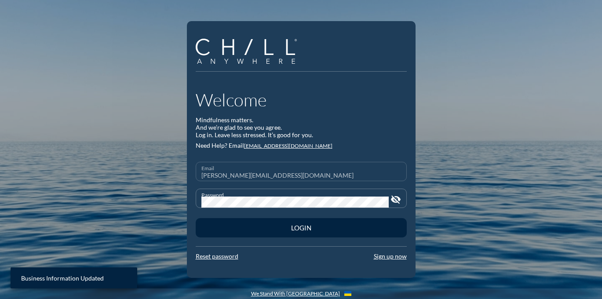
click at [306, 171] on input "danielle@chillchicago.com" at bounding box center [301, 175] width 200 height 11
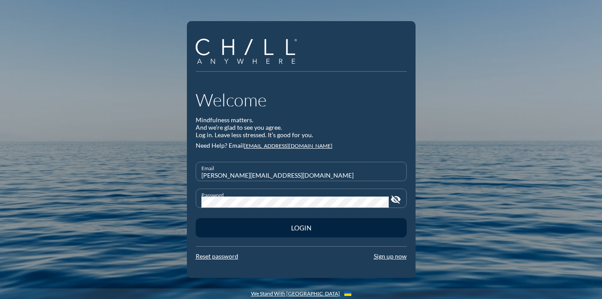
type input "startearlychampion@chillanywhere.com"
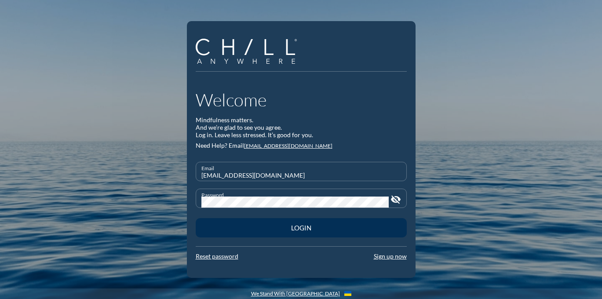
click at [339, 225] on div "Login" at bounding box center [301, 228] width 180 height 8
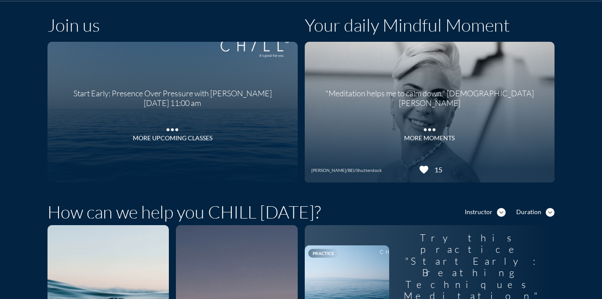
scroll to position [41, 0]
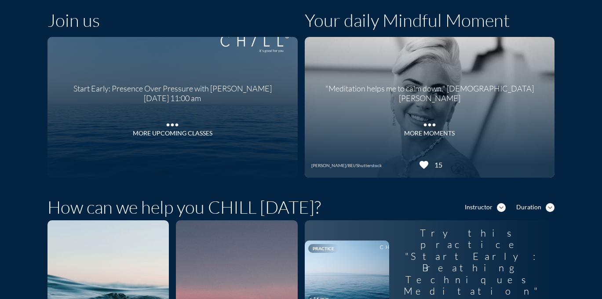
click at [229, 243] on div at bounding box center [236, 290] width 129 height 149
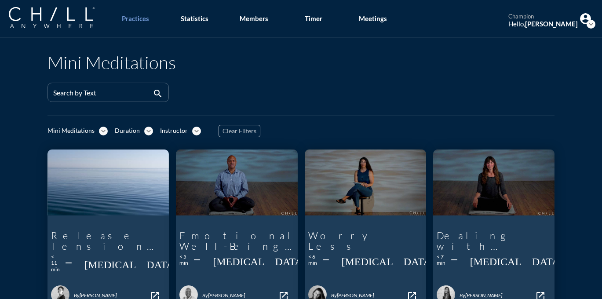
click at [96, 129] on div "Mini Meditations expand_more" at bounding box center [77, 131] width 60 height 9
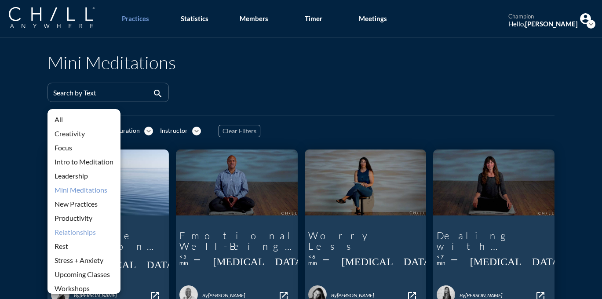
scroll to position [6, 0]
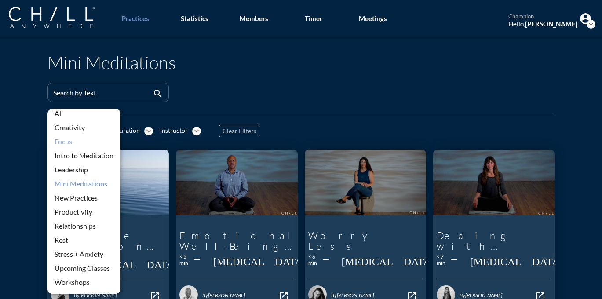
click at [70, 144] on div "Focus" at bounding box center [84, 141] width 59 height 11
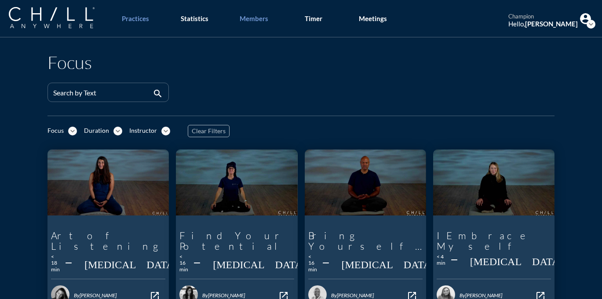
click at [248, 24] on link "Members" at bounding box center [254, 18] width 46 height 37
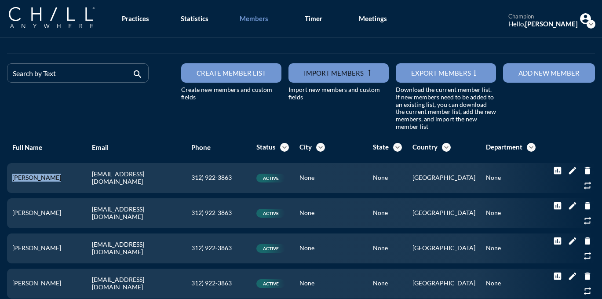
drag, startPoint x: 57, startPoint y: 176, endPoint x: 5, endPoint y: 174, distance: 52.3
copy table "Full Name Email Phone Status expand_more City expand_more State expand_more Cou…"
click at [591, 23] on icon "expand_more" at bounding box center [590, 24] width 9 height 9
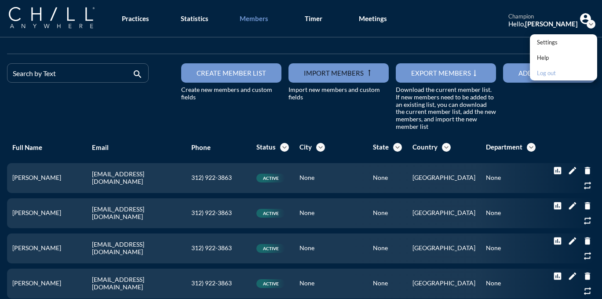
click at [542, 76] on div "Log out" at bounding box center [547, 73] width 21 height 11
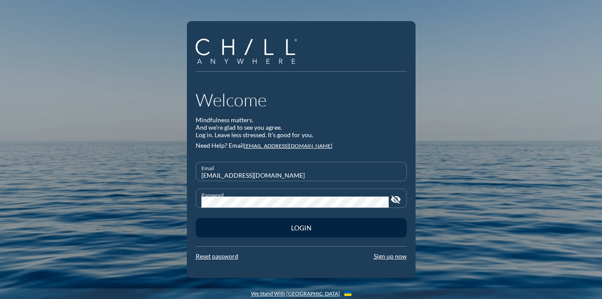
click at [319, 174] on input "startearlychampion@chillanywhere.com" at bounding box center [301, 175] width 200 height 11
click at [319, 175] on input "startearlychampion@chillanywhere.com" at bounding box center [301, 175] width 200 height 11
paste input "Luke J Wilcox"
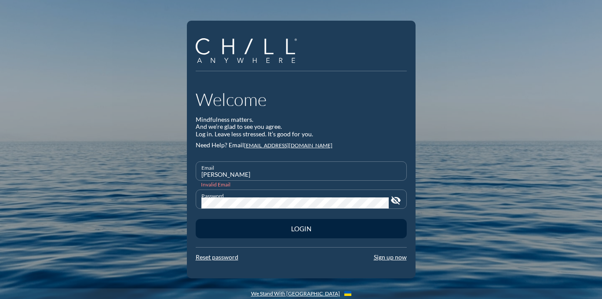
click at [175, 202] on div "Welcome Mindfulness matters. And we’re glad to see you agree. Log in. Leave les…" at bounding box center [301, 149] width 602 height 299
click at [303, 183] on div "Invalid Email" at bounding box center [301, 184] width 200 height 7
click at [274, 181] on div "Invalid Email" at bounding box center [301, 184] width 200 height 7
click at [269, 178] on input "Luke J Wilcox" at bounding box center [301, 174] width 200 height 11
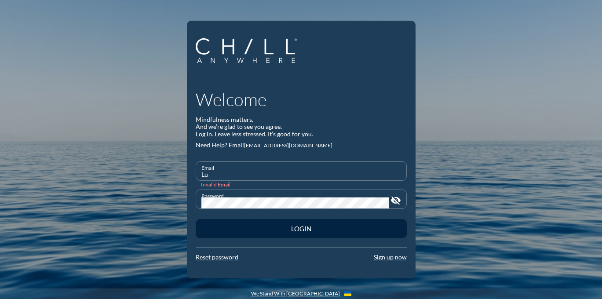
type input "L"
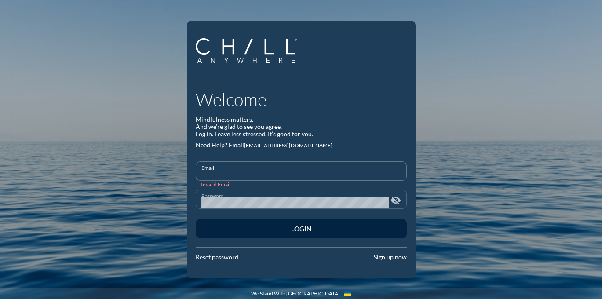
type input "startearlychampion@chillanywhere.com"
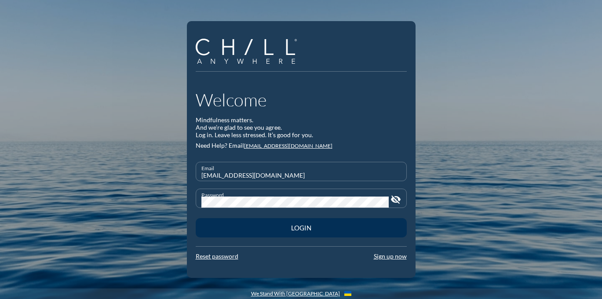
click at [323, 226] on div "Login" at bounding box center [301, 228] width 180 height 8
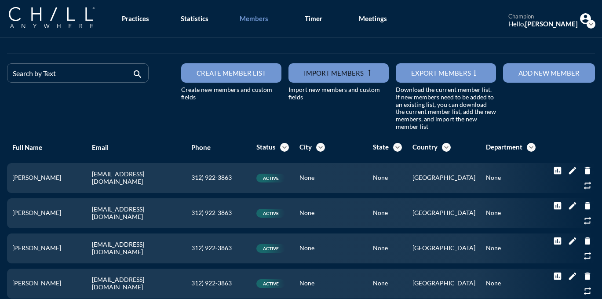
click at [588, 28] on icon "expand_more" at bounding box center [590, 24] width 9 height 9
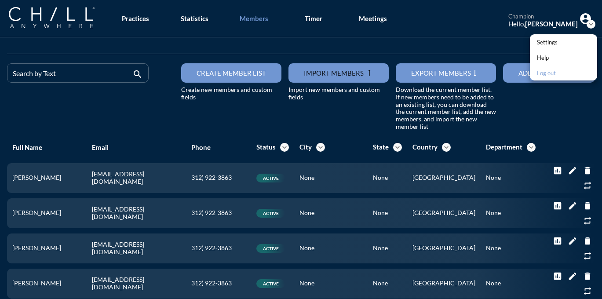
click at [546, 69] on div "Log out" at bounding box center [547, 73] width 21 height 11
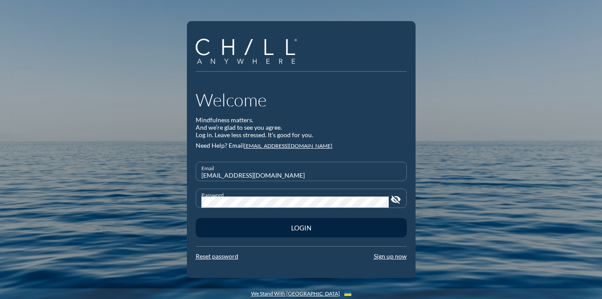
drag, startPoint x: 317, startPoint y: 177, endPoint x: 171, endPoint y: 169, distance: 146.2
click at [171, 169] on div "Welcome Mindfulness matters. And we’re glad to see you agree. Log in. Leave les…" at bounding box center [301, 149] width 602 height 299
paste input "ktoporkiewicz@startearly.org"
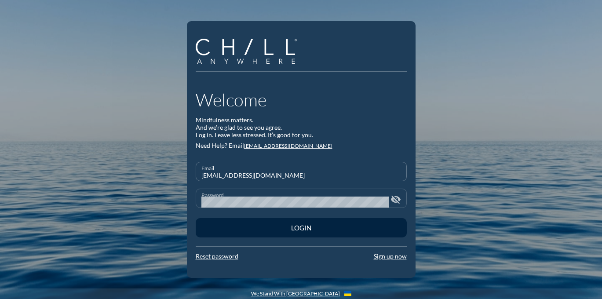
click at [392, 199] on icon "visibility_off" at bounding box center [395, 199] width 11 height 11
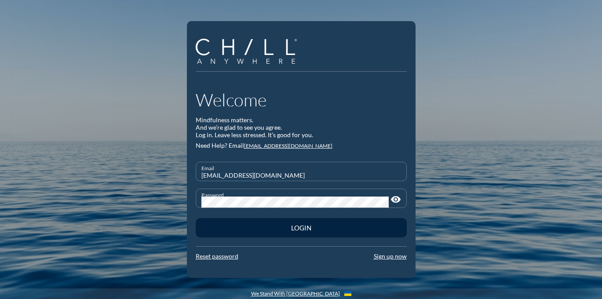
click at [176, 202] on div "Welcome Mindfulness matters. And we’re glad to see you agree. Log in. Leave les…" at bounding box center [301, 149] width 602 height 299
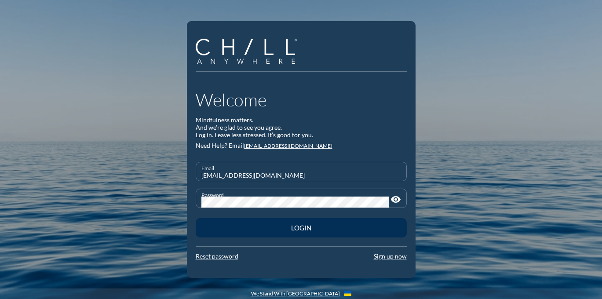
click at [233, 223] on button "Login" at bounding box center [301, 227] width 211 height 19
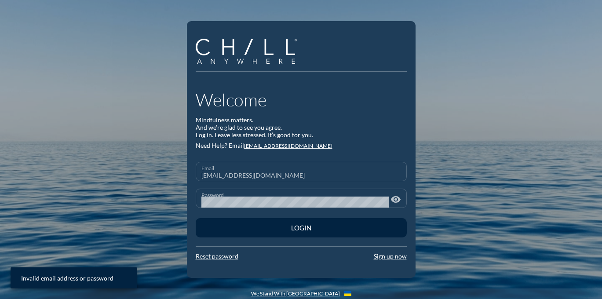
click at [295, 177] on input "ktoporkiewicz@startearly.org" at bounding box center [301, 175] width 200 height 11
click at [332, 172] on input "ktoporkiewicz@startearly.org" at bounding box center [301, 175] width 200 height 11
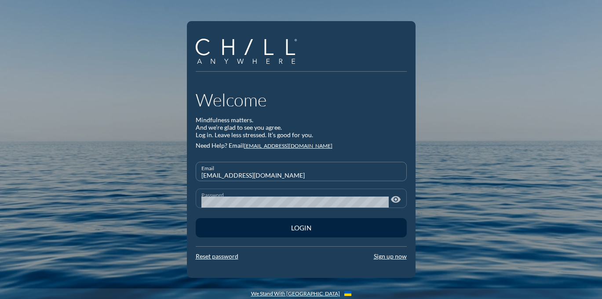
click at [331, 173] on input "ktoporkiewicz@startearly.org" at bounding box center [301, 175] width 200 height 11
type input "ktoporkiewicz@startearly"
drag, startPoint x: 310, startPoint y: 175, endPoint x: 140, endPoint y: 176, distance: 169.7
click at [142, 176] on div "Welcome Mindfulness matters. And we’re glad to see you agree. Log in. Leave les…" at bounding box center [301, 149] width 602 height 299
type input "startearlychampion@chillanywhere.com"
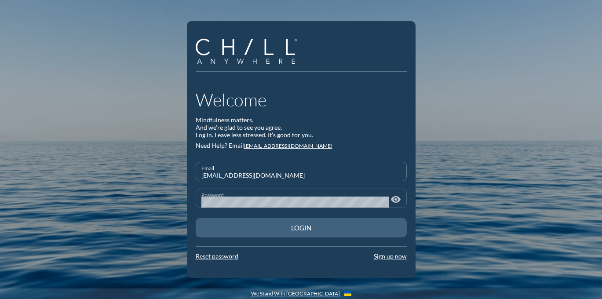
click at [317, 226] on div "Login" at bounding box center [301, 228] width 180 height 8
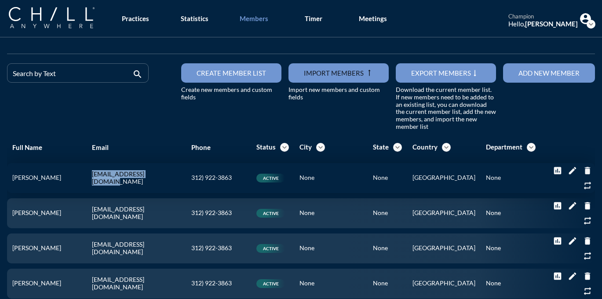
drag, startPoint x: 123, startPoint y: 173, endPoint x: 196, endPoint y: 174, distance: 73.0
click at [186, 174] on td "lwilcox@startearly.org" at bounding box center [137, 178] width 100 height 30
copy td "lwilcox@startearly.org"
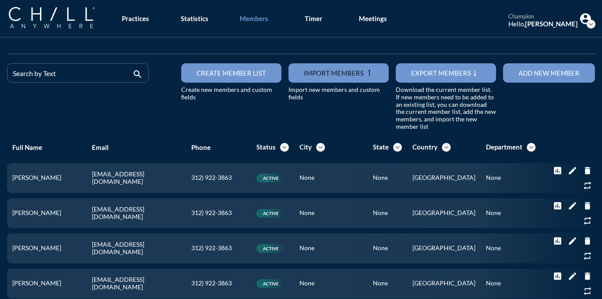
click at [588, 25] on icon "expand_more" at bounding box center [590, 24] width 9 height 9
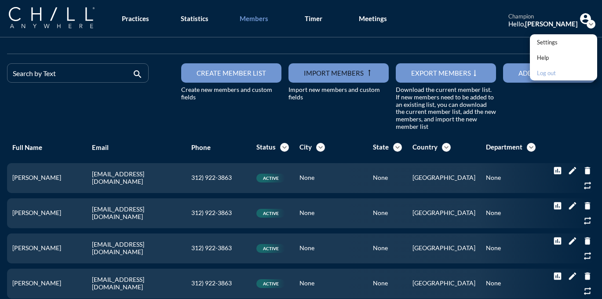
click at [551, 74] on div "Log out" at bounding box center [547, 73] width 21 height 11
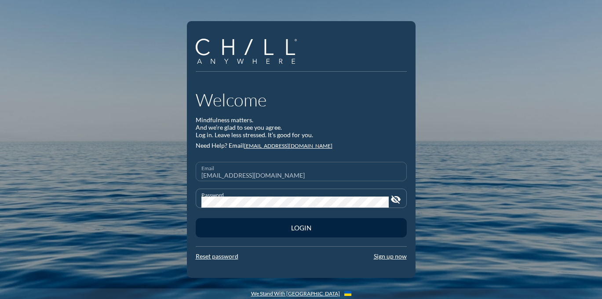
click at [331, 169] on div "Email startearlychampion@chillanywhere.com" at bounding box center [301, 171] width 200 height 18
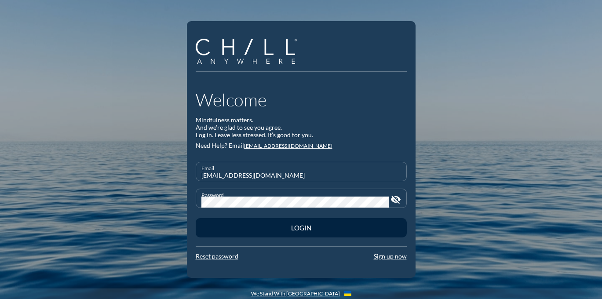
click at [331, 171] on input "startearlychampion@chillanywhere.com" at bounding box center [301, 175] width 200 height 11
click at [331, 172] on input "startearlychampion@chillanywhere.com" at bounding box center [301, 175] width 200 height 11
paste input "lwilcox@startearly.org"
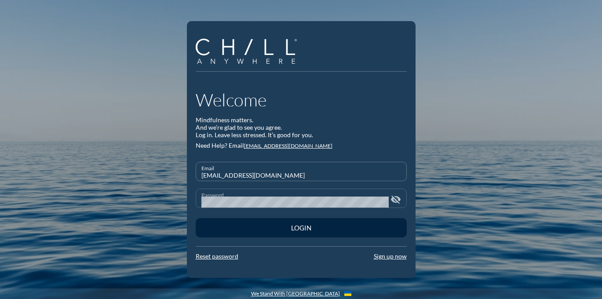
type input "lwilcox@startearly.org"
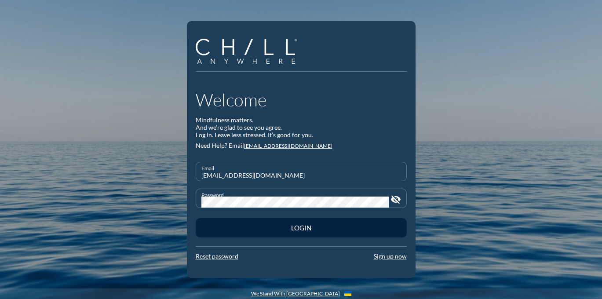
click at [177, 204] on div "Welcome Mindfulness matters. And we’re glad to see you agree. Log in. Leave les…" at bounding box center [301, 149] width 602 height 299
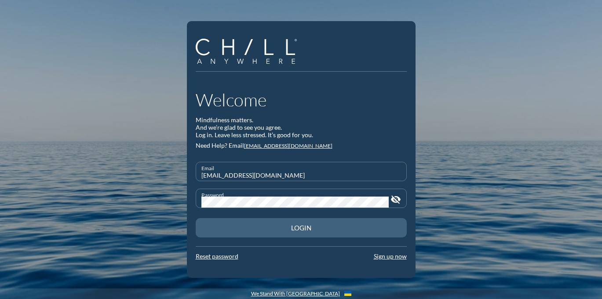
click at [221, 230] on div "Login" at bounding box center [301, 228] width 180 height 8
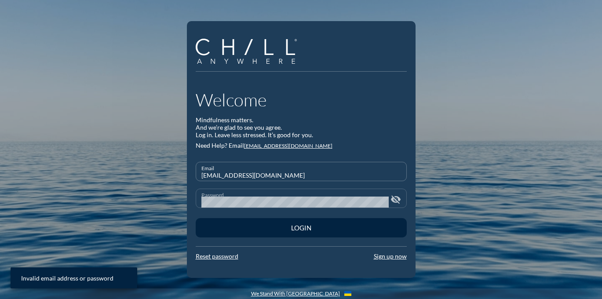
click at [395, 198] on icon "visibility_off" at bounding box center [395, 199] width 11 height 11
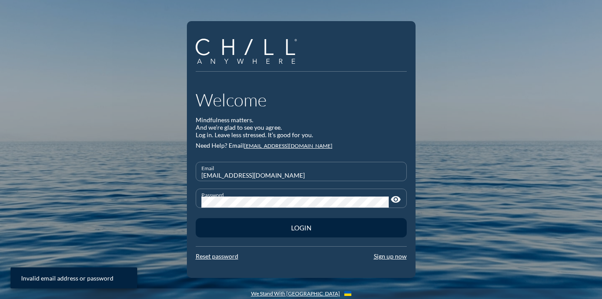
click at [171, 202] on div "Welcome Mindfulness matters. And we’re glad to see you agree. Log in. Leave les…" at bounding box center [301, 149] width 602 height 299
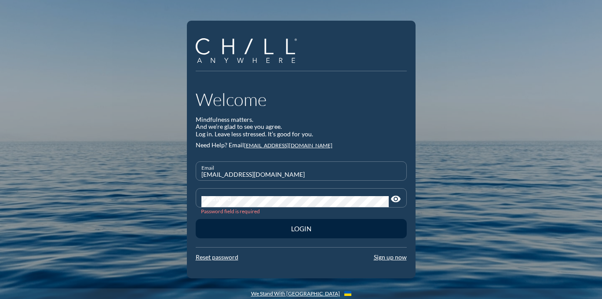
drag, startPoint x: 276, startPoint y: 176, endPoint x: 179, endPoint y: 176, distance: 96.3
click at [180, 176] on div "Welcome Mindfulness matters. And we’re glad to see you agree. Log in. Leave les…" at bounding box center [301, 149] width 602 height 299
type input "startearlychampion@chillanywhere.com"
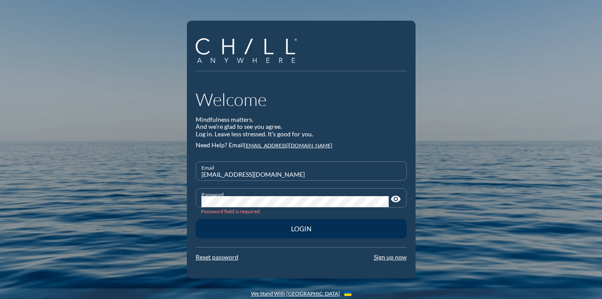
click at [302, 230] on div "Login" at bounding box center [301, 229] width 180 height 8
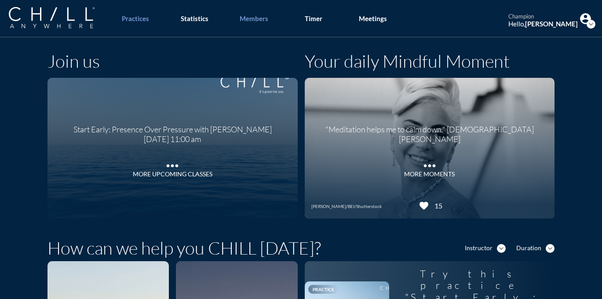
click at [256, 21] on div "Members" at bounding box center [254, 19] width 29 height 8
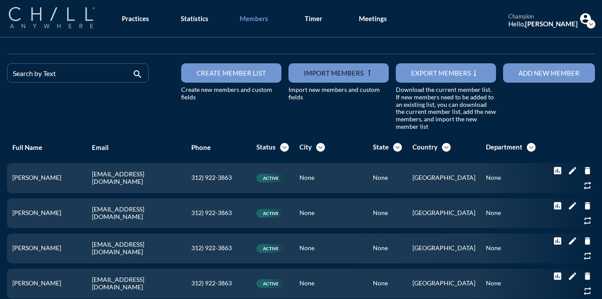
click at [80, 22] on img at bounding box center [52, 17] width 86 height 21
